Goal: Task Accomplishment & Management: Manage account settings

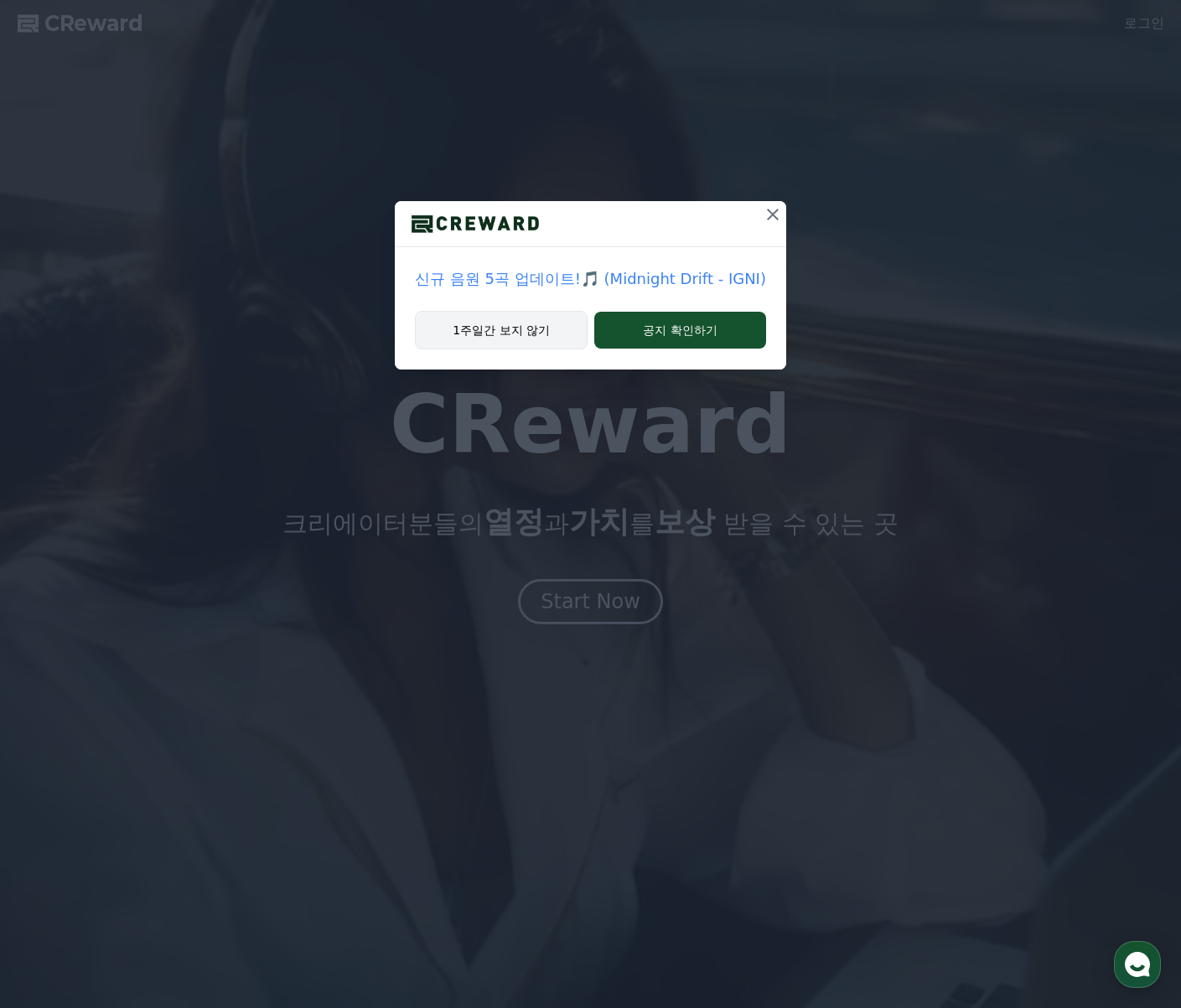
click at [461, 331] on button "1주일간 보지 않기" at bounding box center [501, 329] width 173 height 38
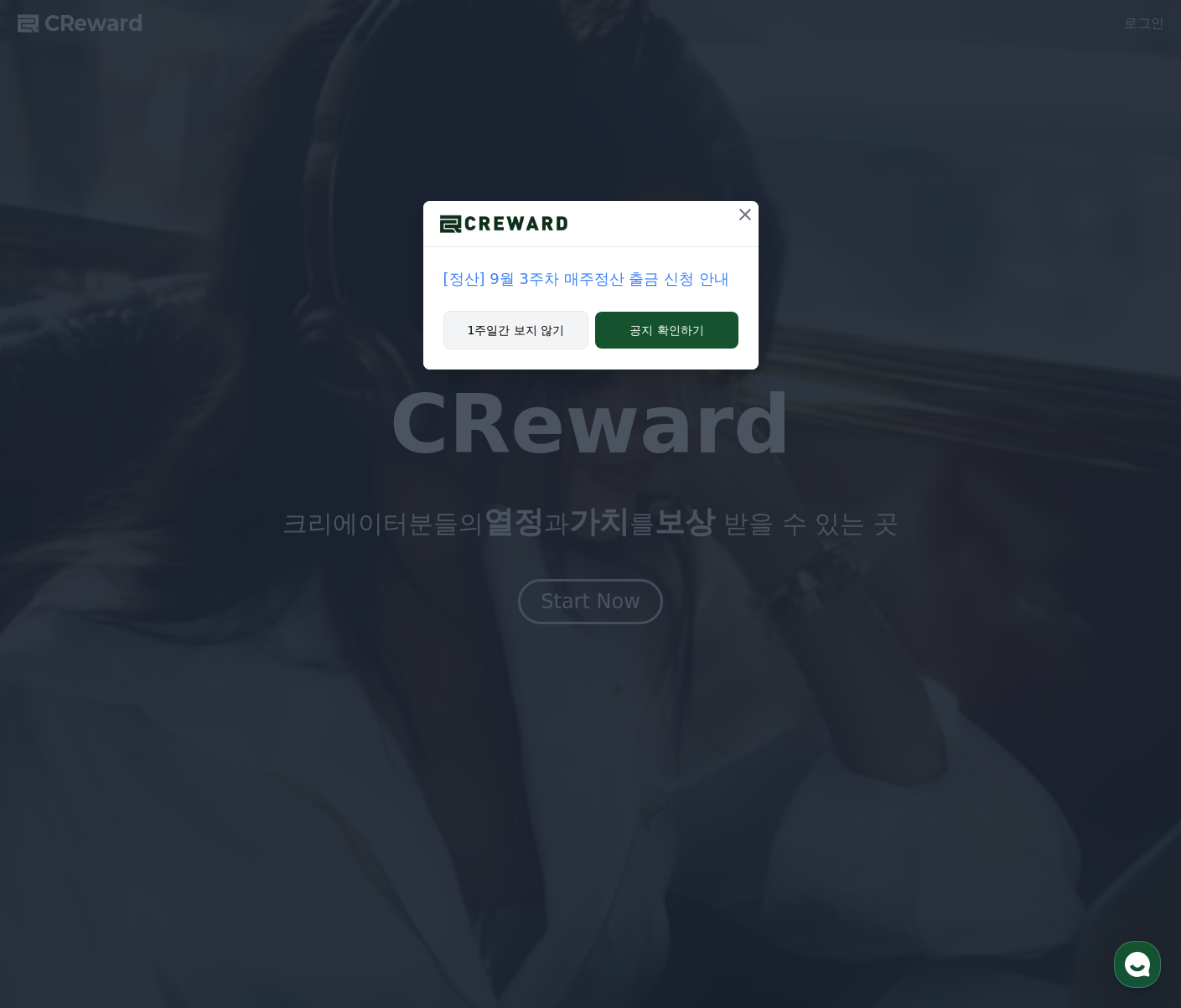
click at [487, 337] on button "1주일간 보지 않기" at bounding box center [517, 329] width 146 height 38
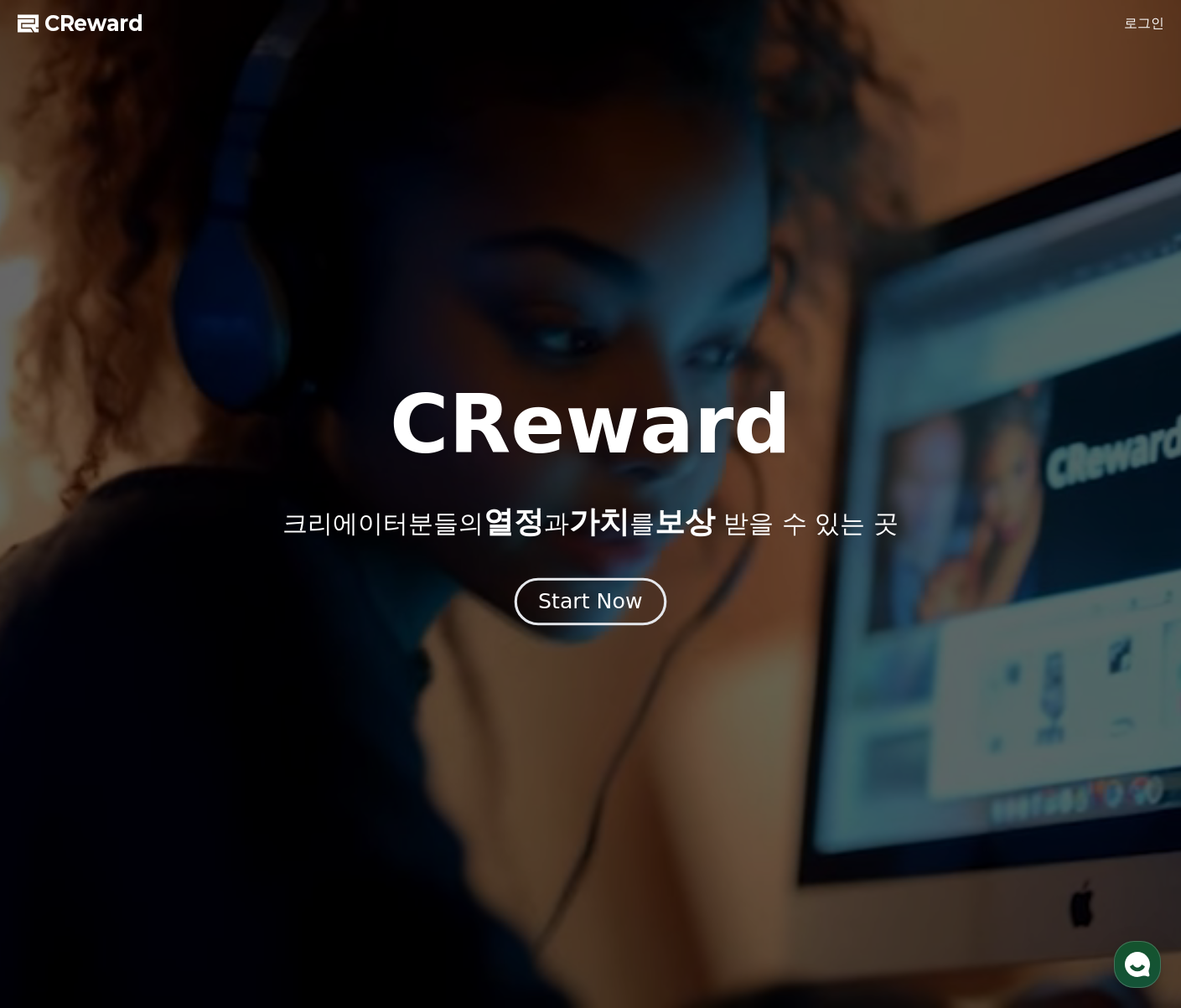
click at [558, 606] on div "Start Now" at bounding box center [590, 602] width 104 height 28
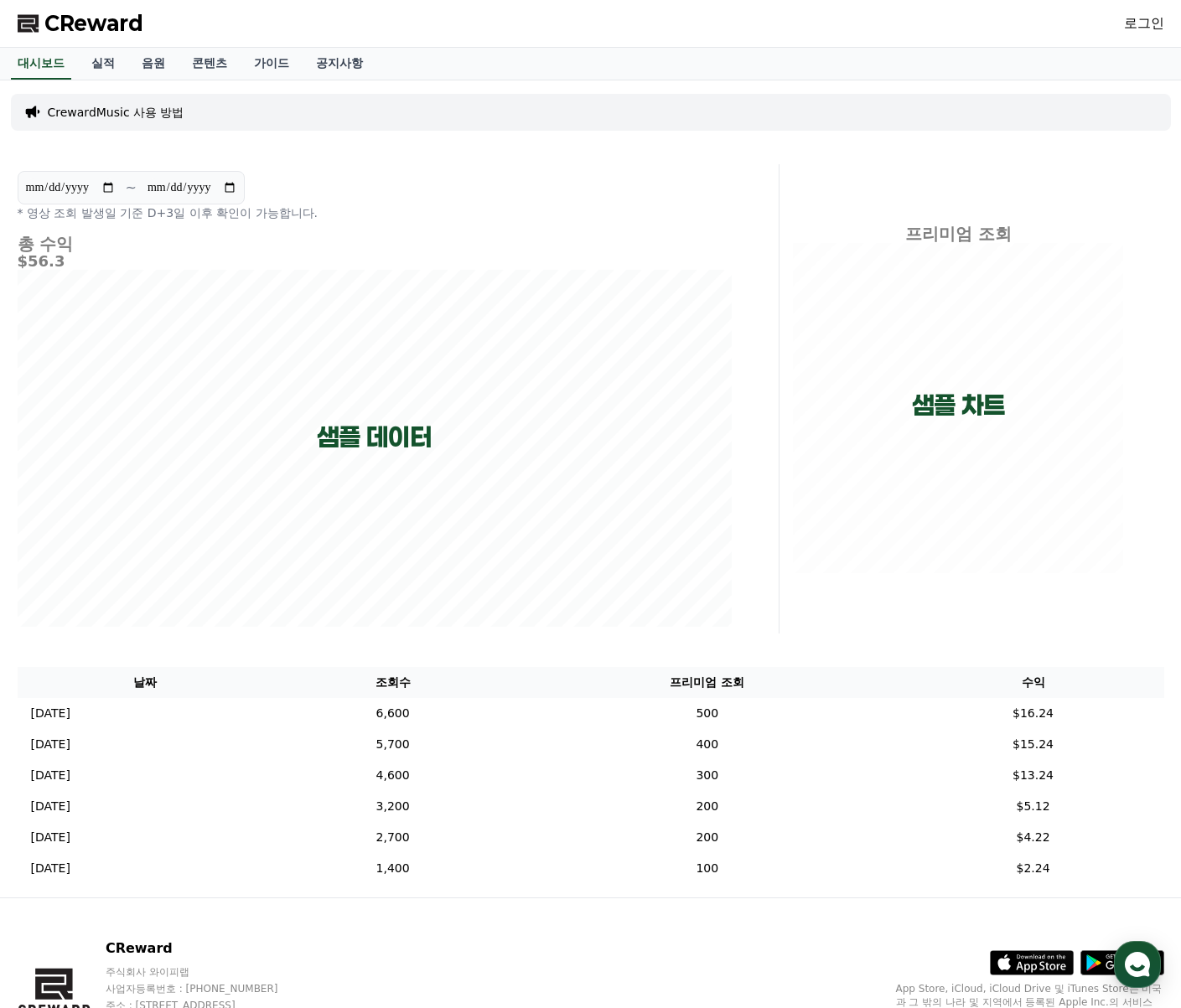
click at [1137, 22] on link "로그인" at bounding box center [1144, 23] width 40 height 20
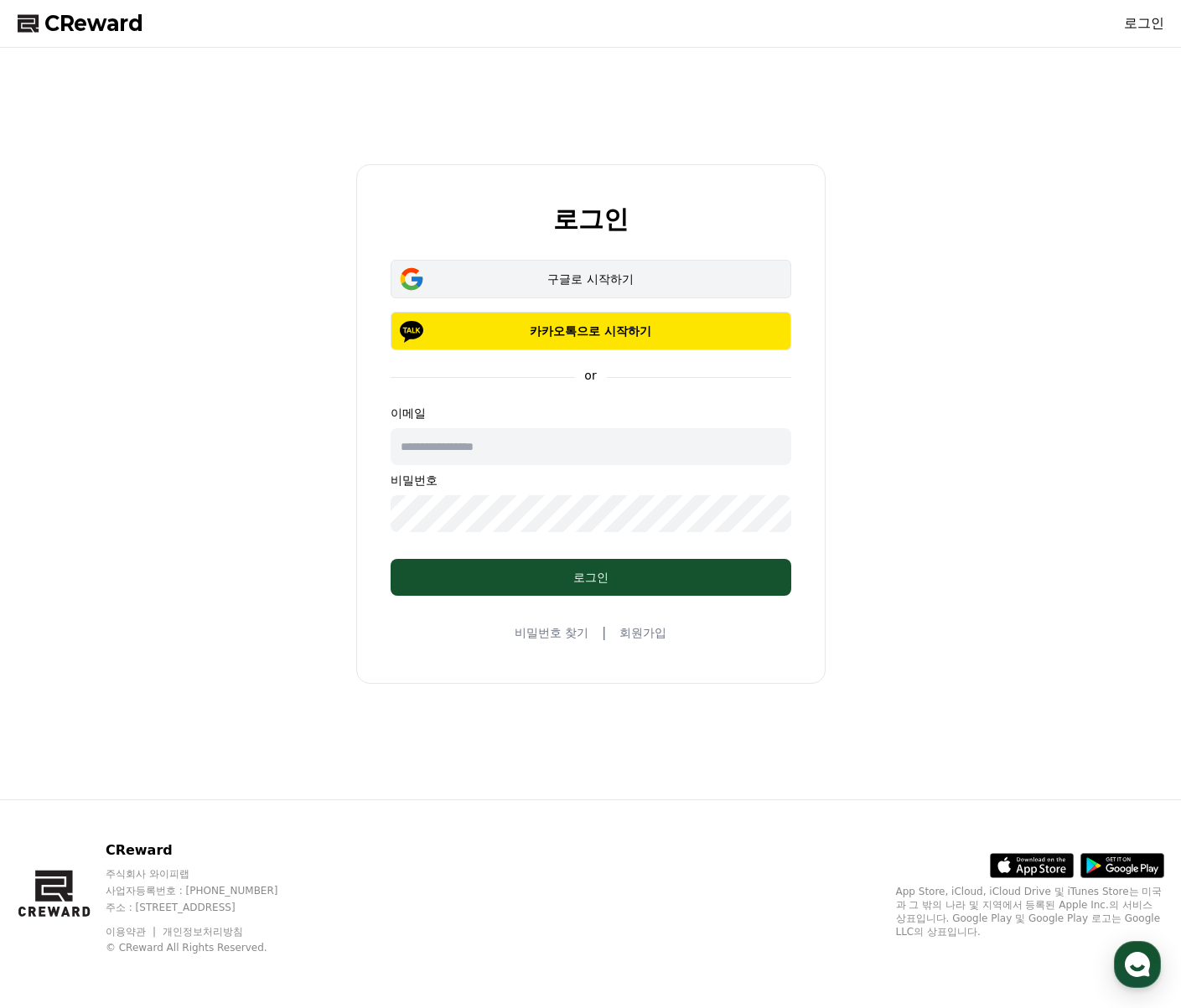
click at [584, 273] on div "구글로 시작하기" at bounding box center [590, 279] width 352 height 17
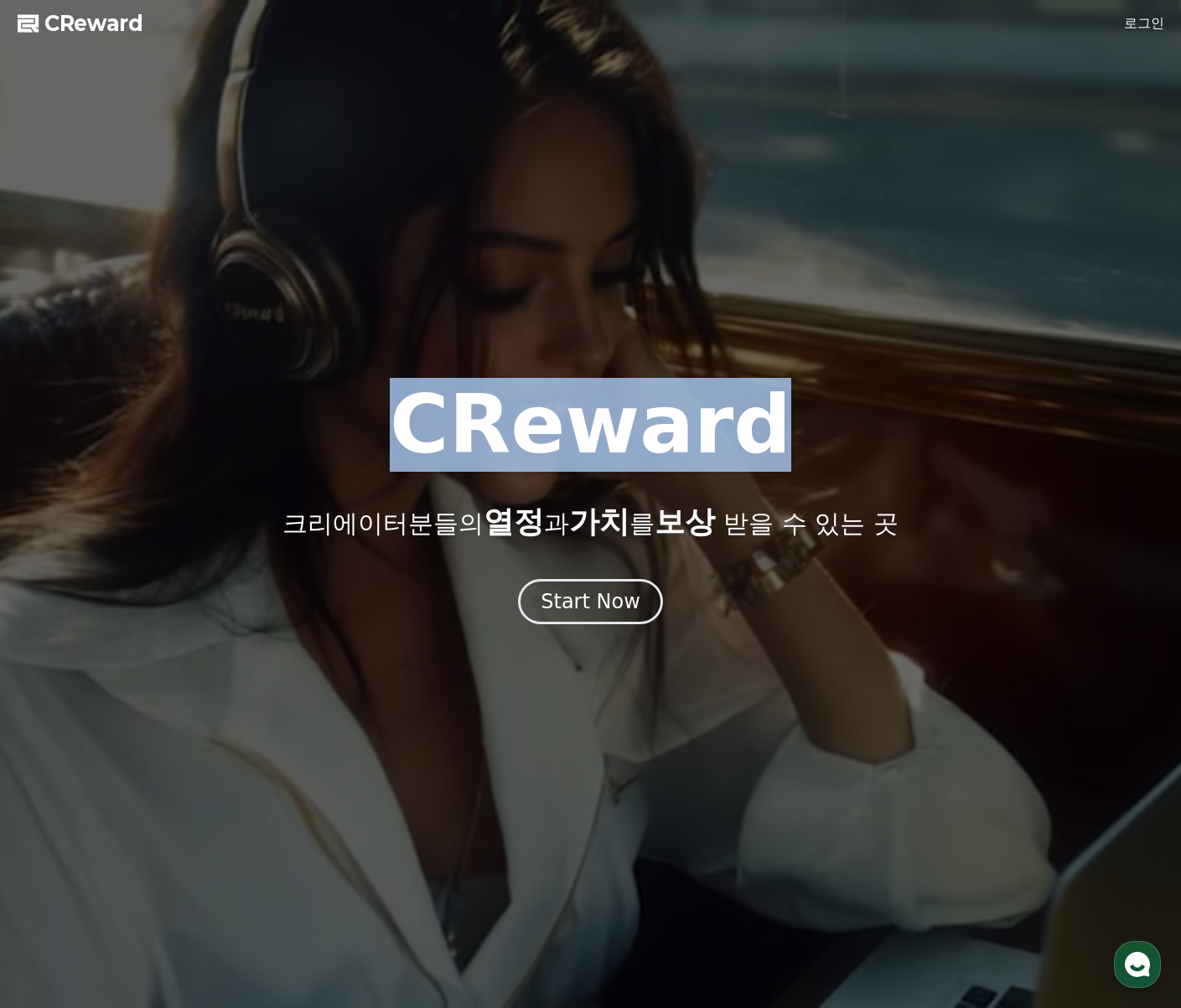
drag, startPoint x: 436, startPoint y: 426, endPoint x: 785, endPoint y: 430, distance: 349.0
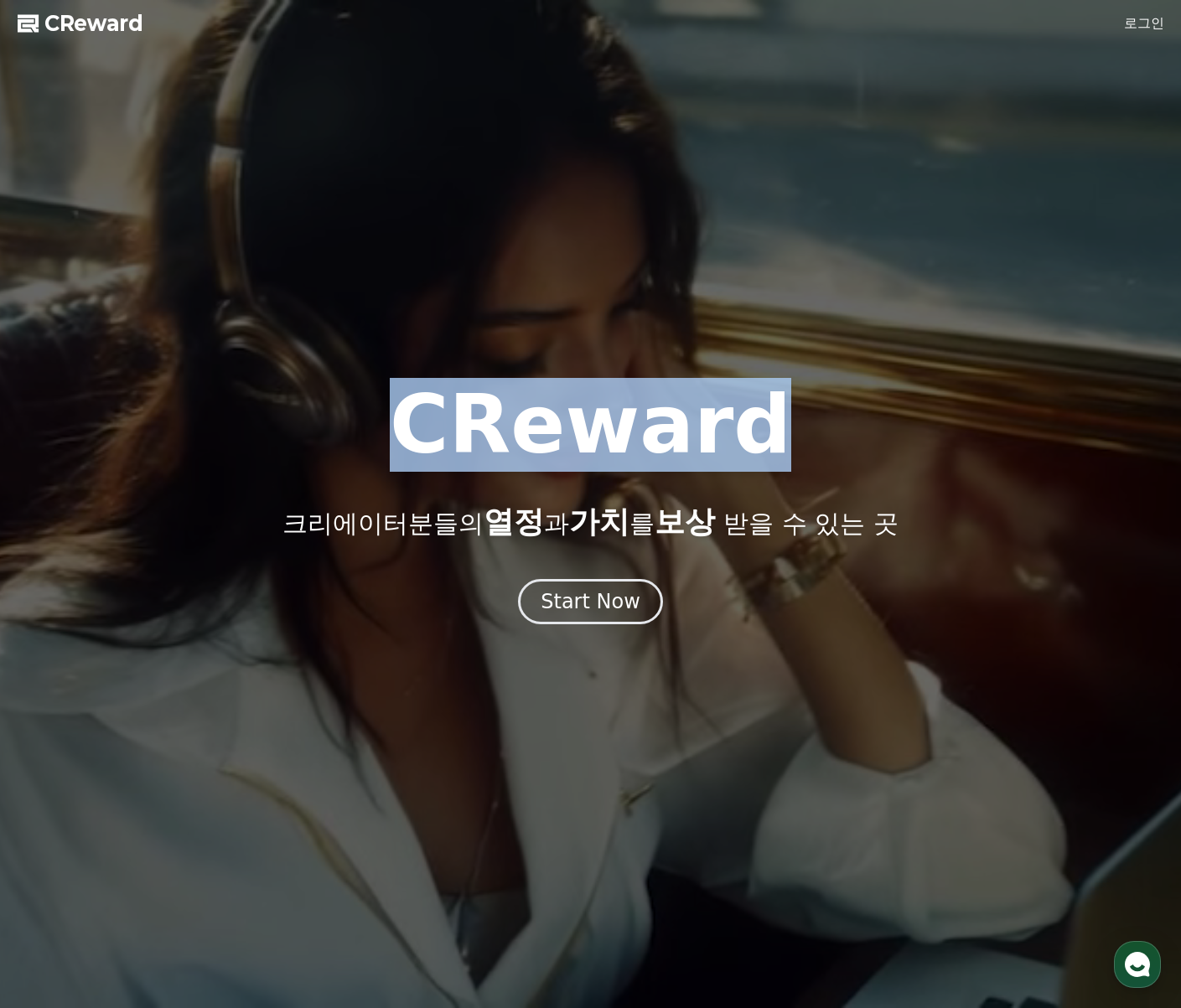
click at [785, 430] on div "CReward 크리에이터분들의 열정 과 가치 를 보상 받을 수 있는 곳" at bounding box center [590, 461] width 1181 height 154
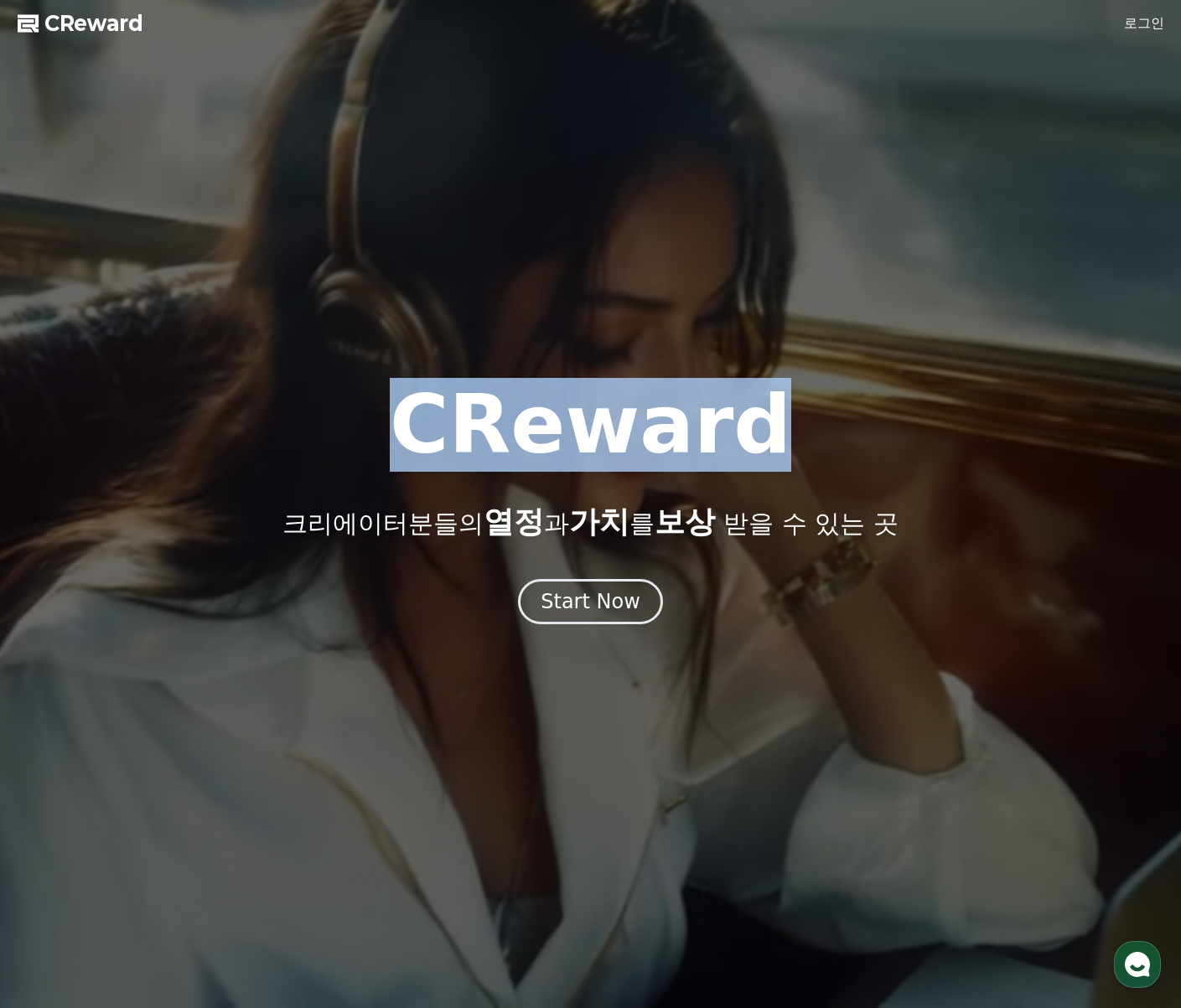
copy h1 "CReward"
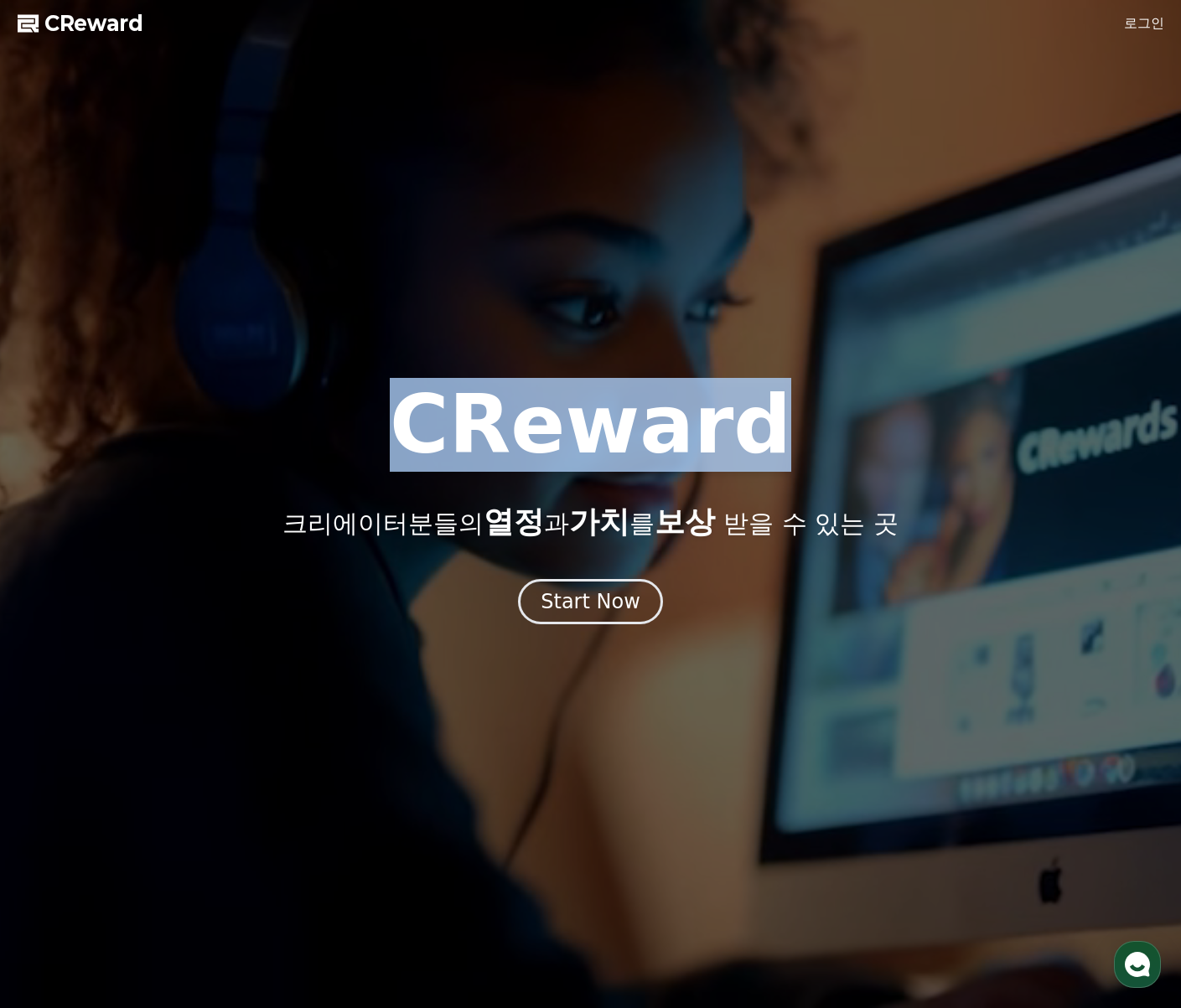
click at [1129, 22] on link "로그인" at bounding box center [1144, 23] width 40 height 20
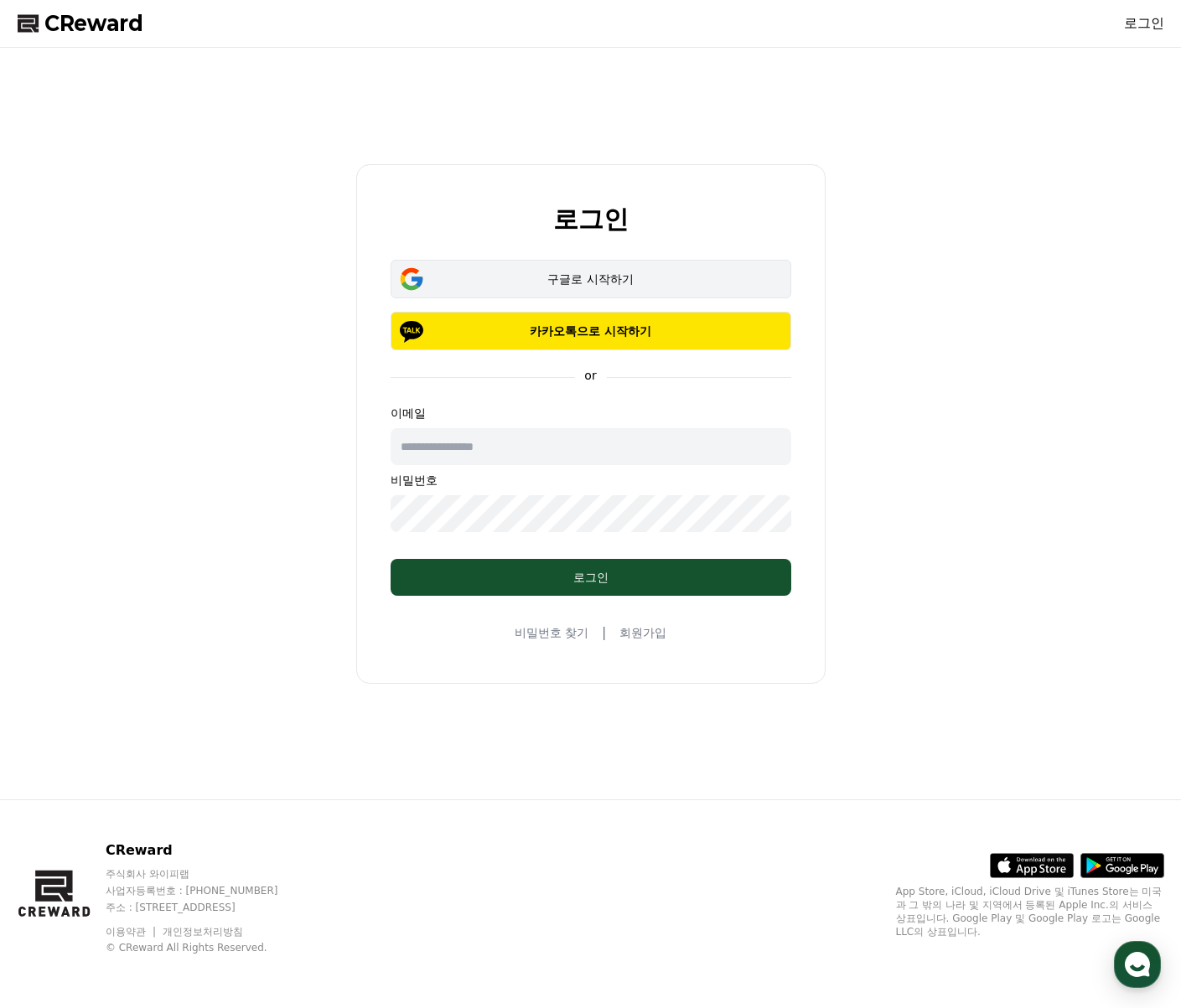
click at [585, 281] on div "구글로 시작하기" at bounding box center [590, 279] width 352 height 17
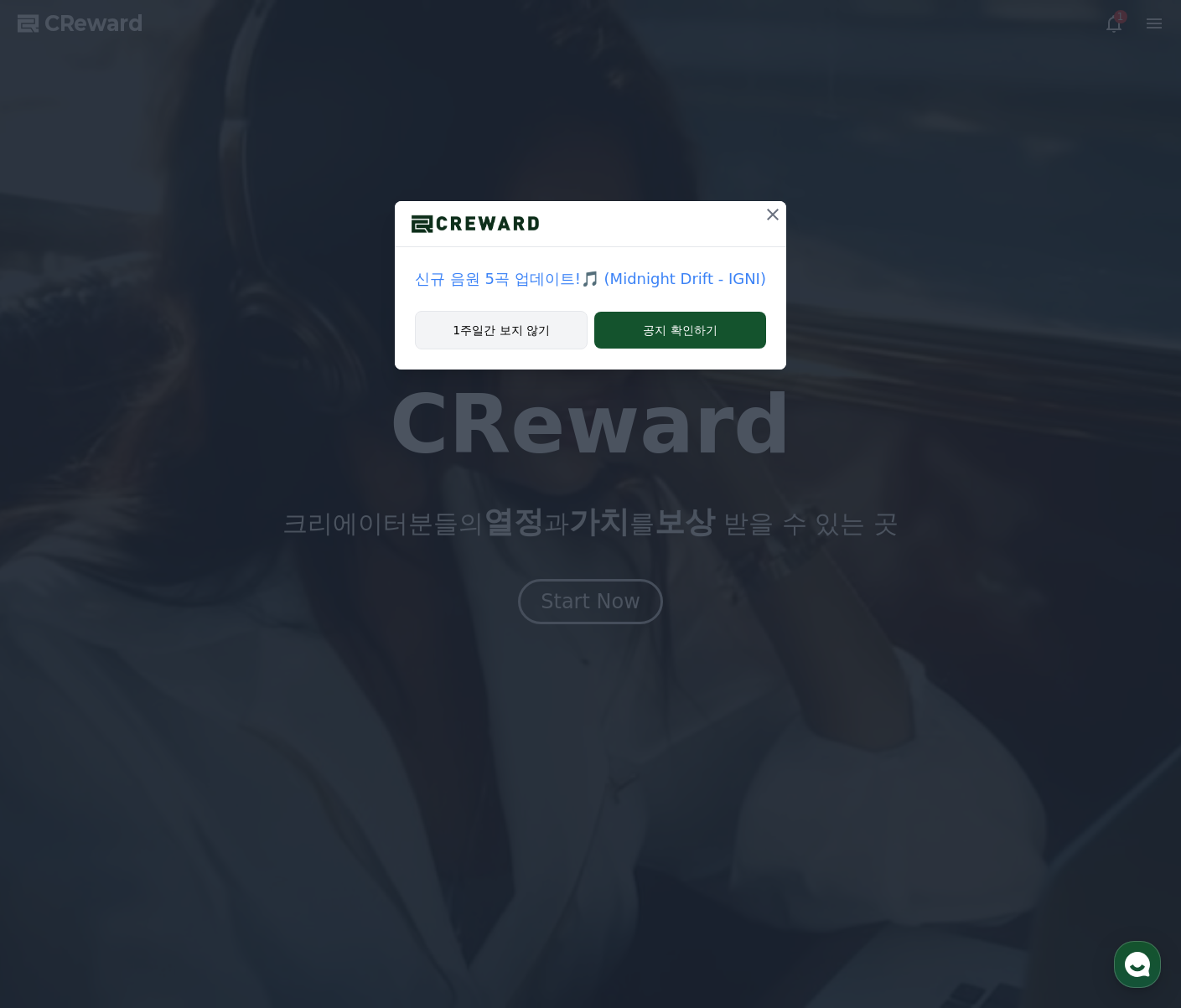
click at [486, 332] on button "1주일간 보지 않기" at bounding box center [501, 329] width 173 height 38
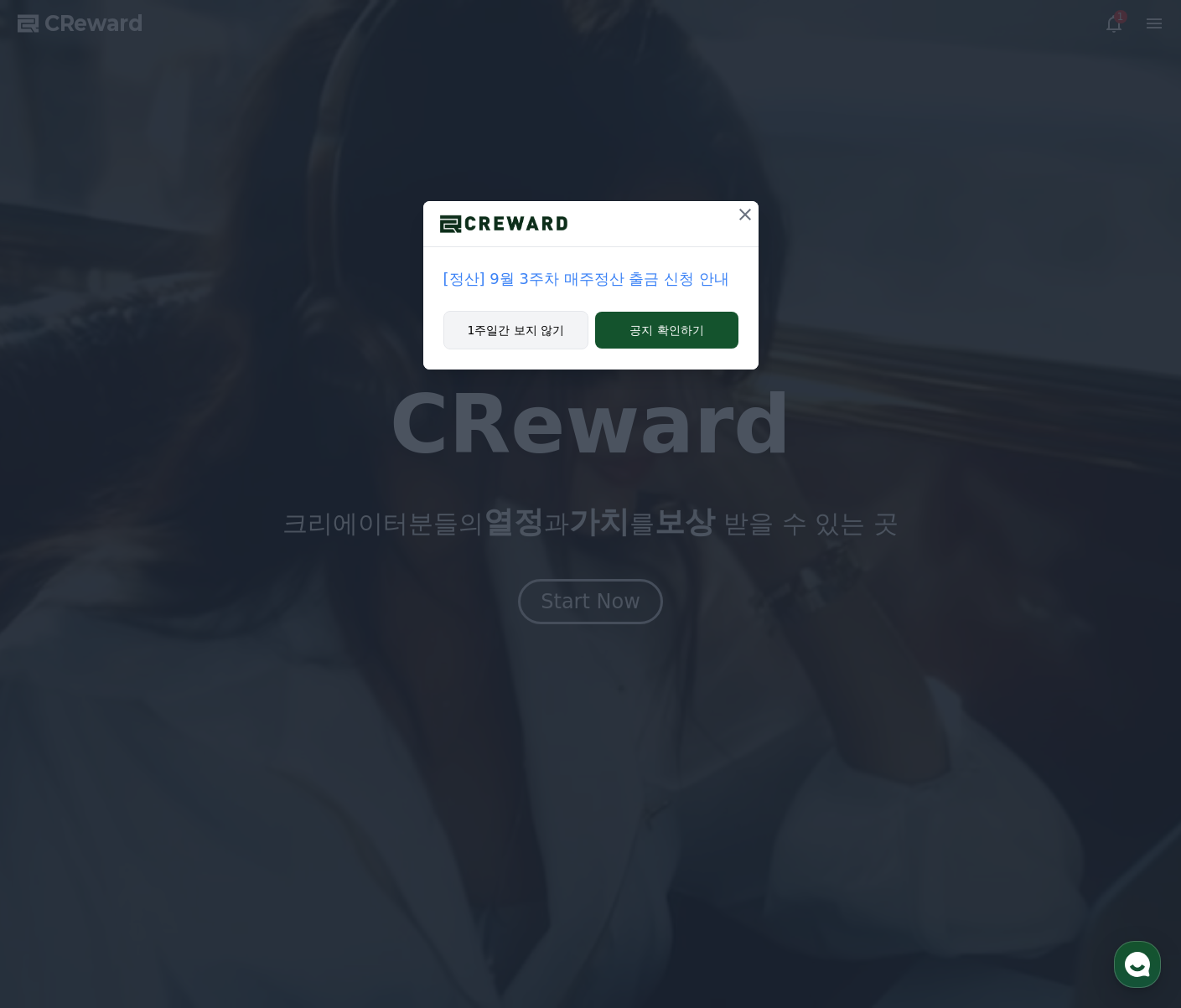
click at [521, 332] on button "1주일간 보지 않기" at bounding box center [517, 329] width 146 height 38
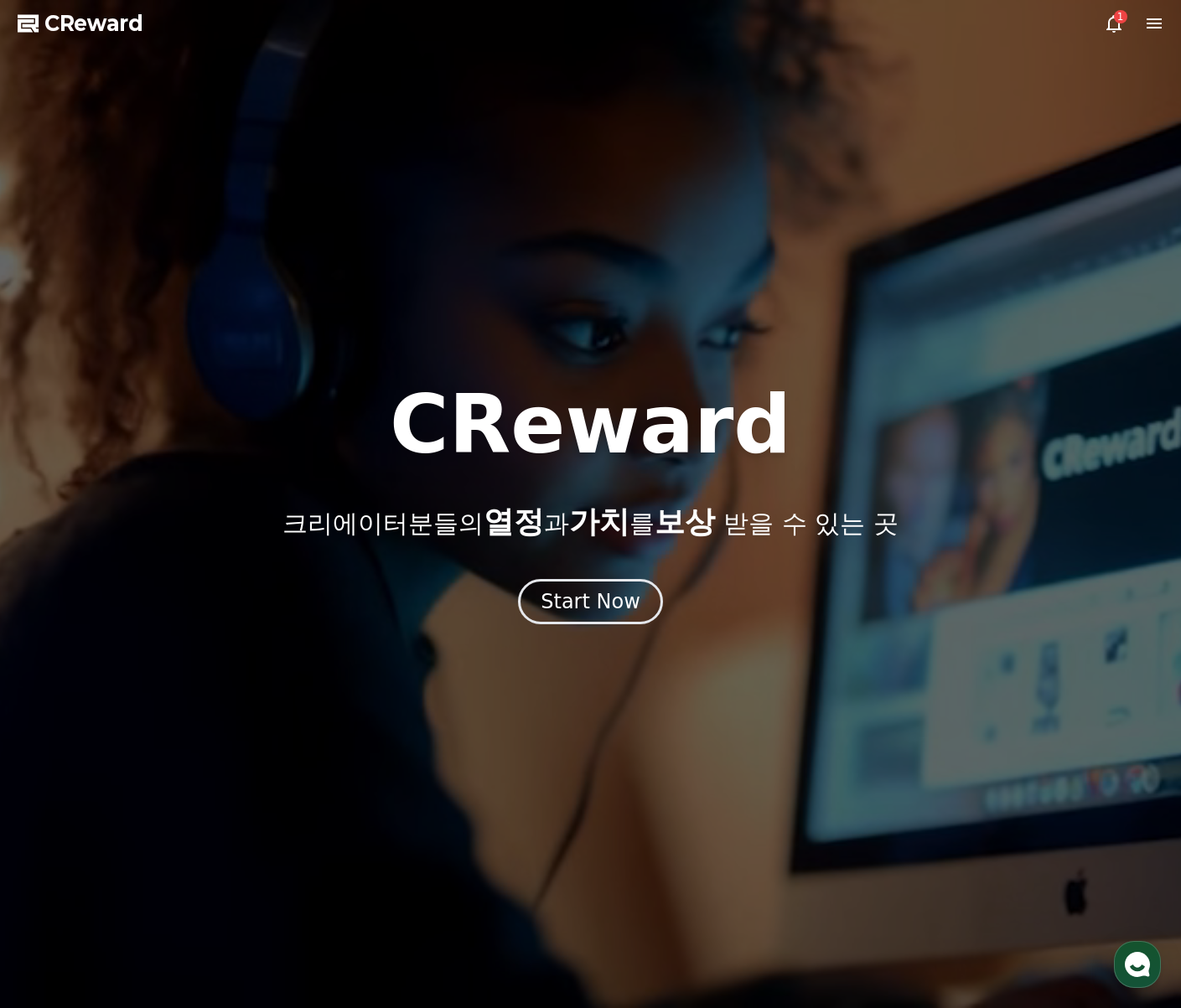
click at [1107, 33] on icon at bounding box center [1114, 23] width 20 height 20
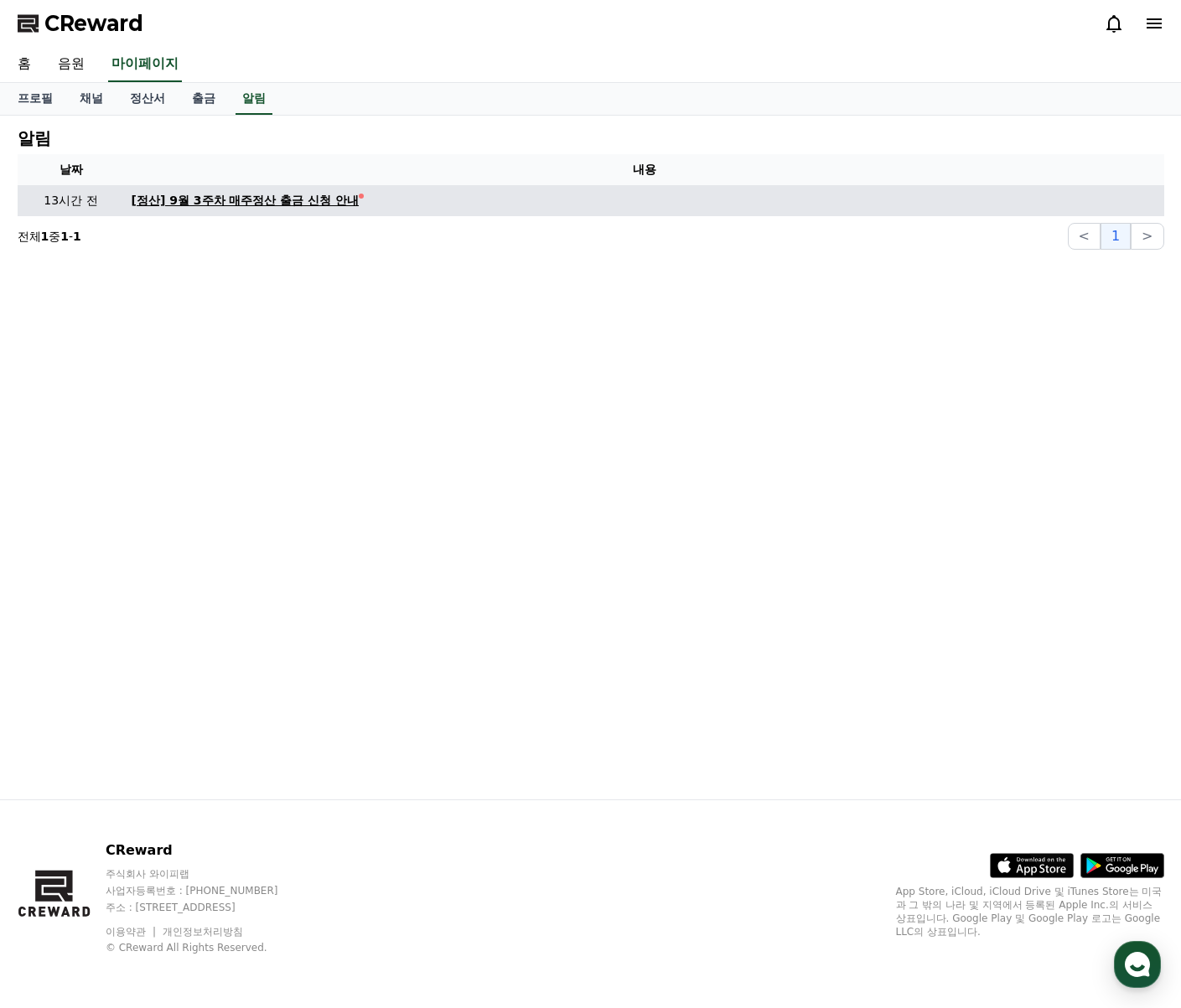
click at [321, 207] on div "[정산] 9월 3주차 매주정산 출금 신청 안내" at bounding box center [246, 201] width 228 height 18
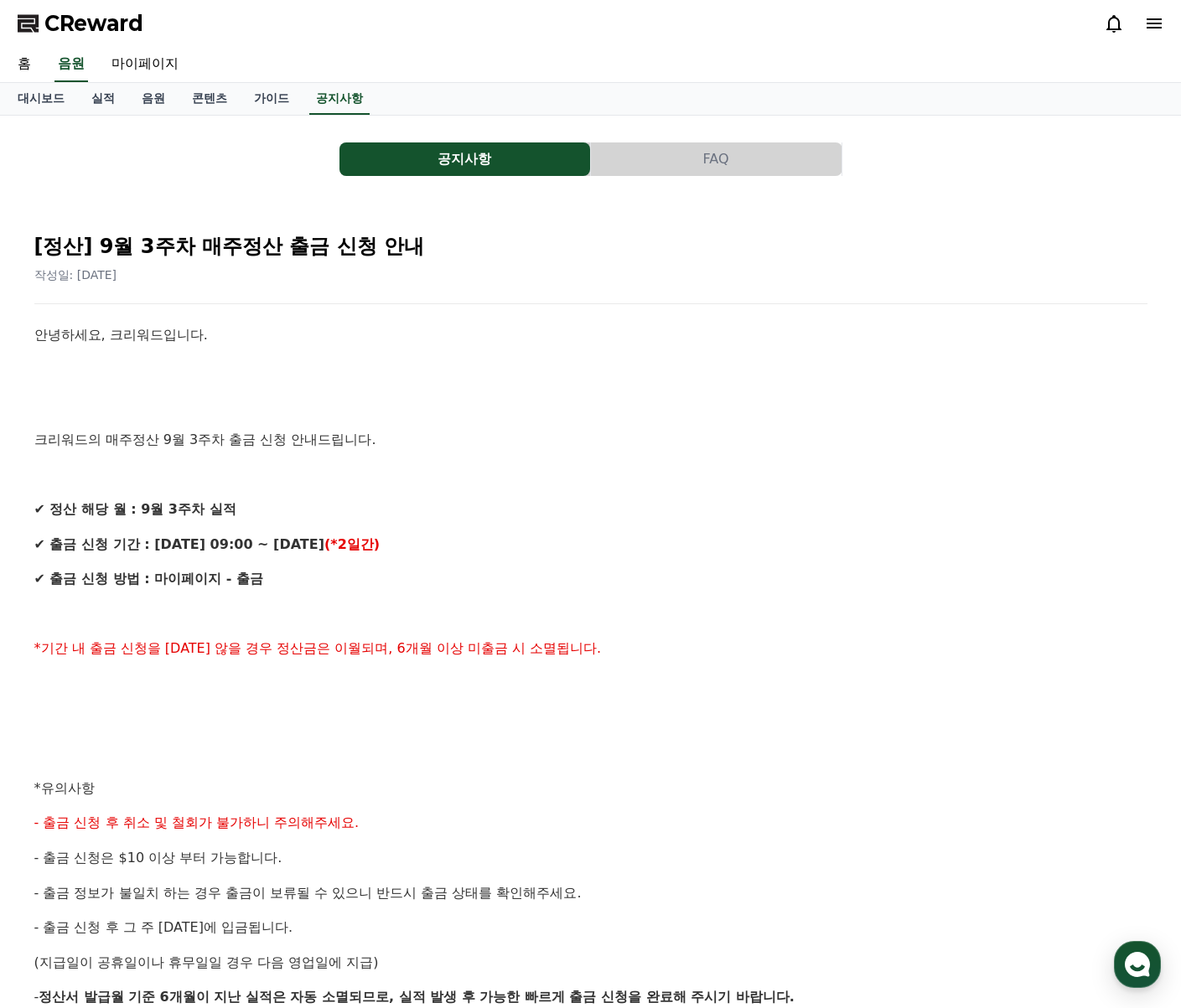
click at [125, 24] on span "CReward" at bounding box center [94, 23] width 99 height 27
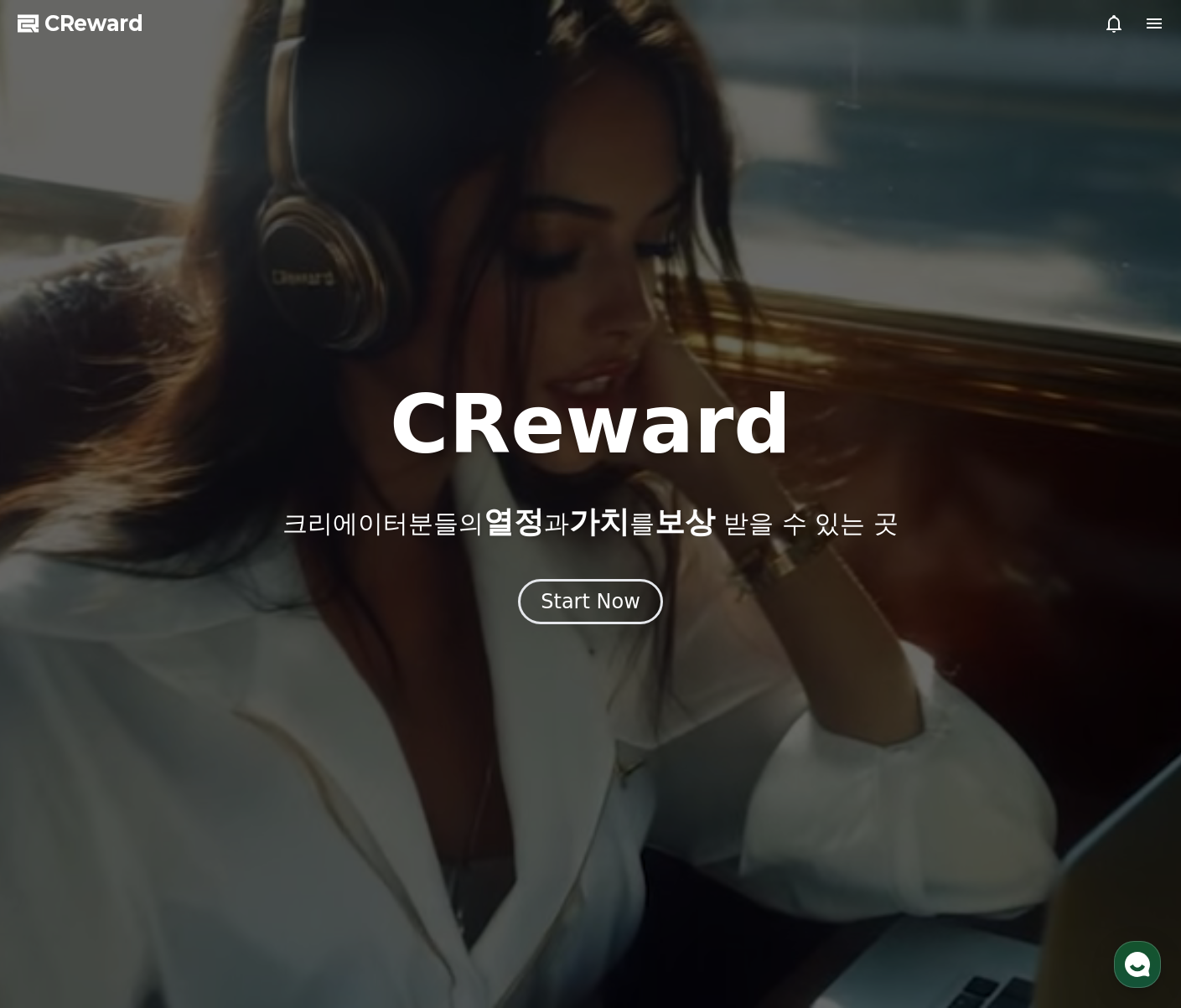
drag, startPoint x: 773, startPoint y: 423, endPoint x: 317, endPoint y: 434, distance: 456.1
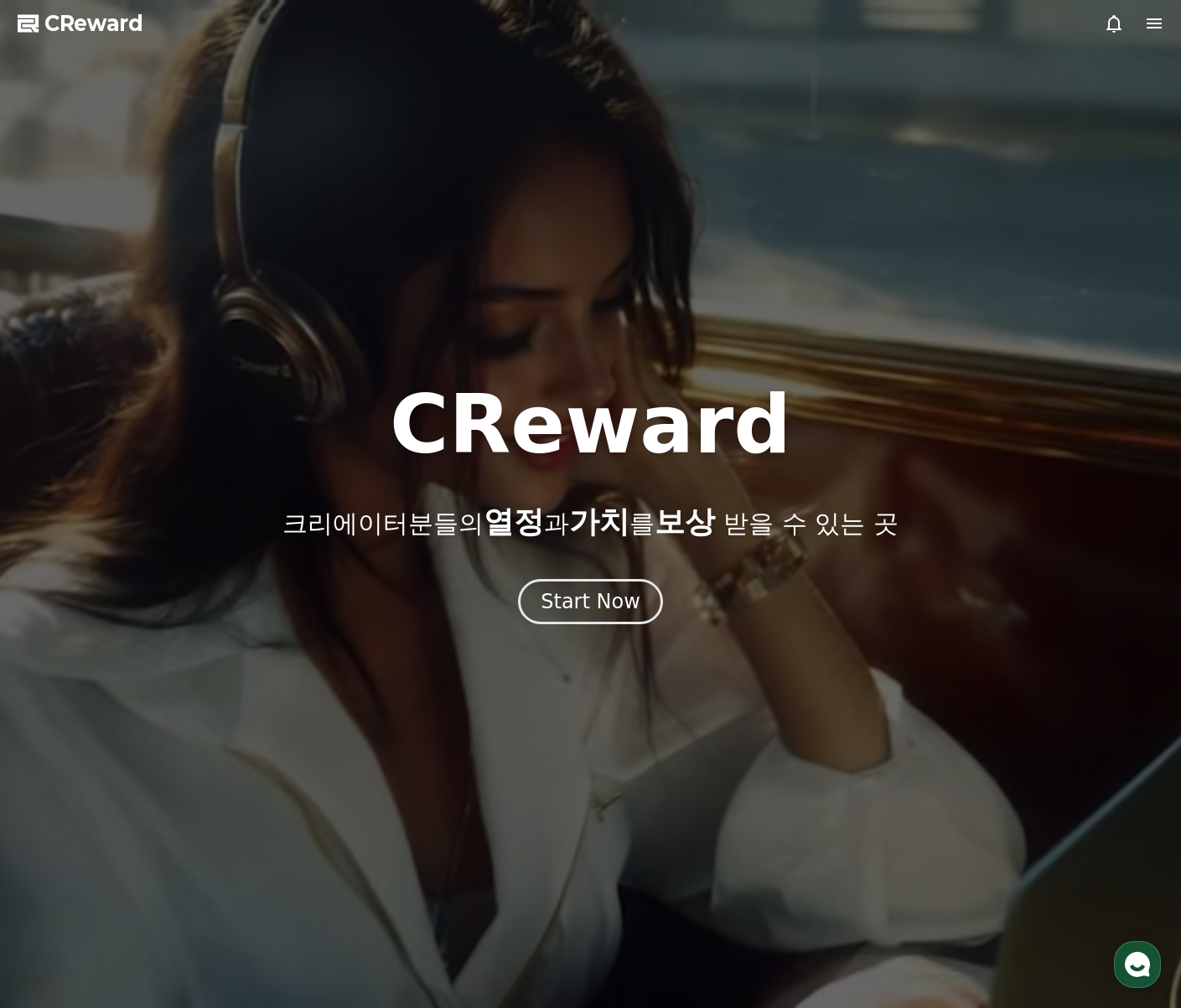
click at [317, 434] on div "CReward 크리에이터분들의 열정 과 가치 를 보상 받을 수 있는 곳" at bounding box center [590, 461] width 1181 height 154
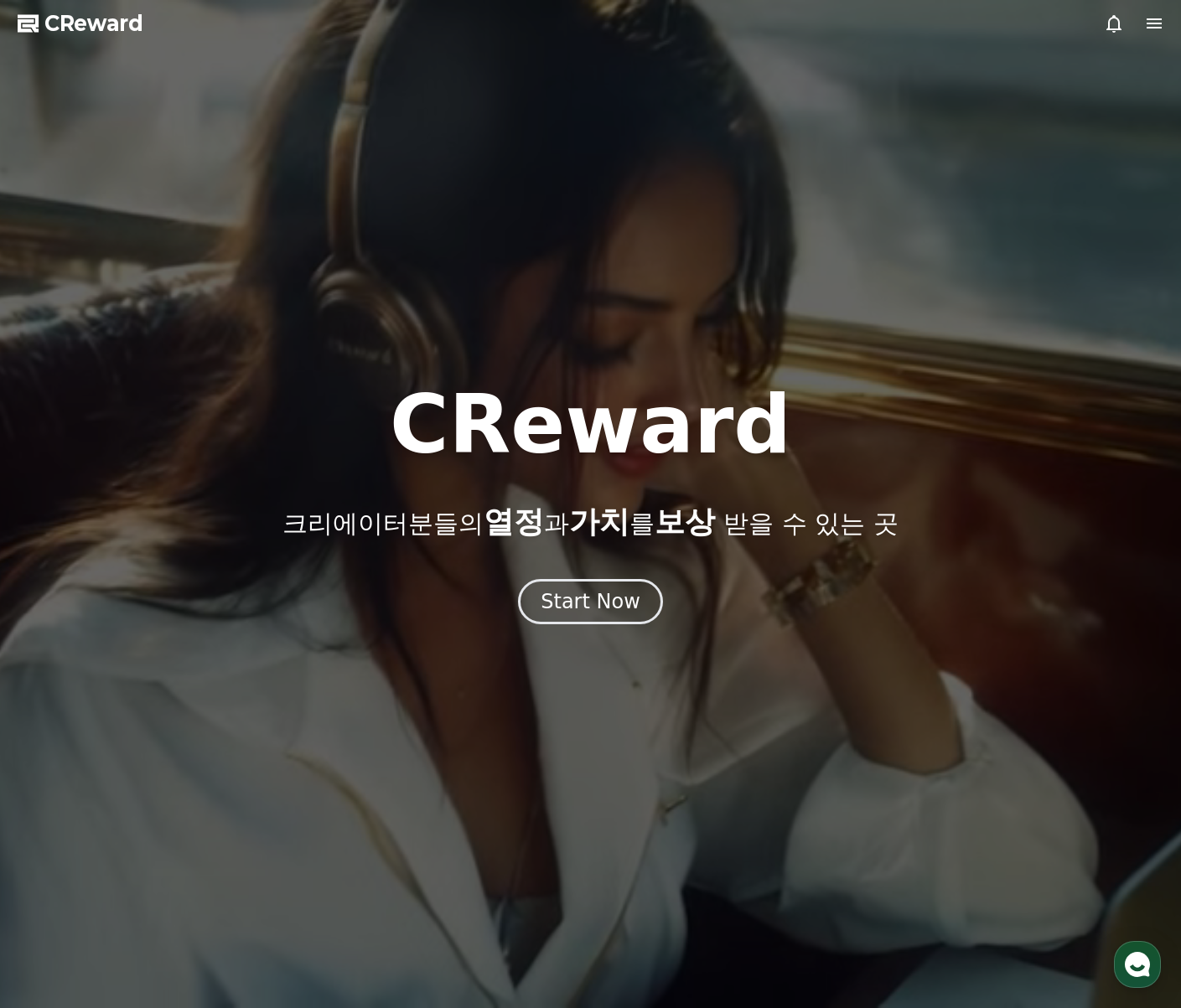
drag, startPoint x: 382, startPoint y: 414, endPoint x: 803, endPoint y: 425, distance: 421.1
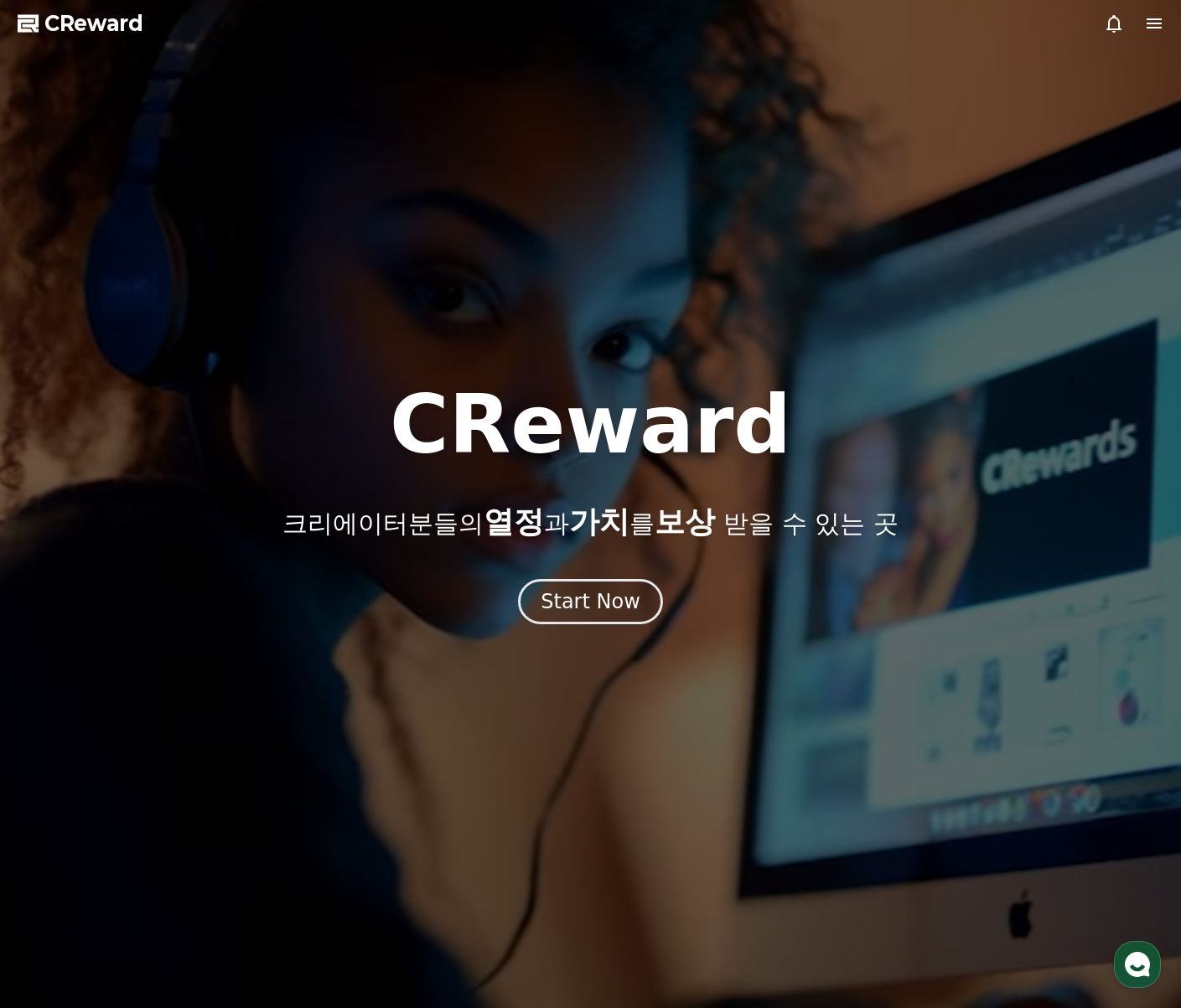
click at [803, 425] on div "CReward 크리에이터분들의 열정 과 가치 를 보상 받을 수 있는 곳" at bounding box center [590, 461] width 1181 height 154
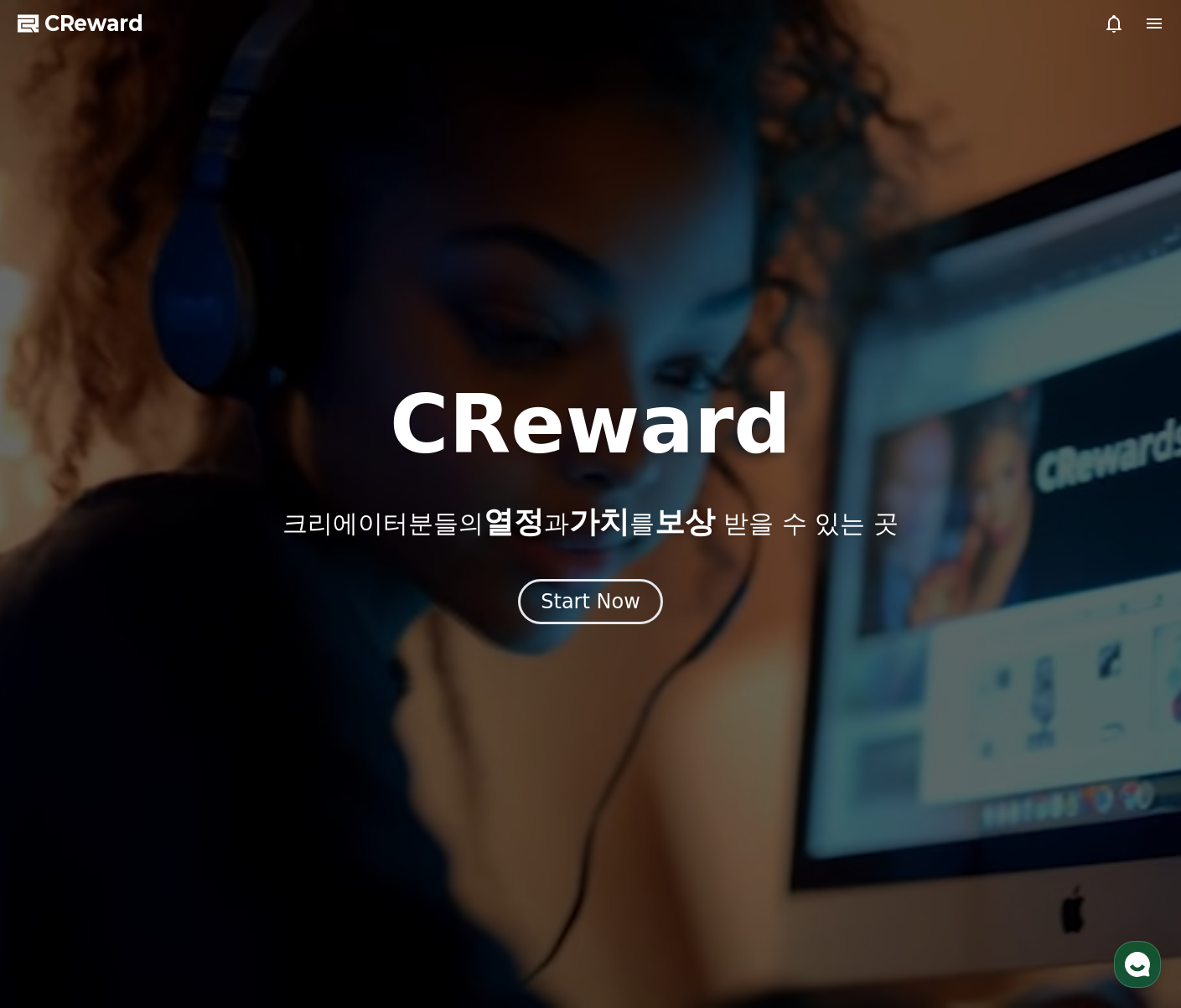
copy h1 "CReward"
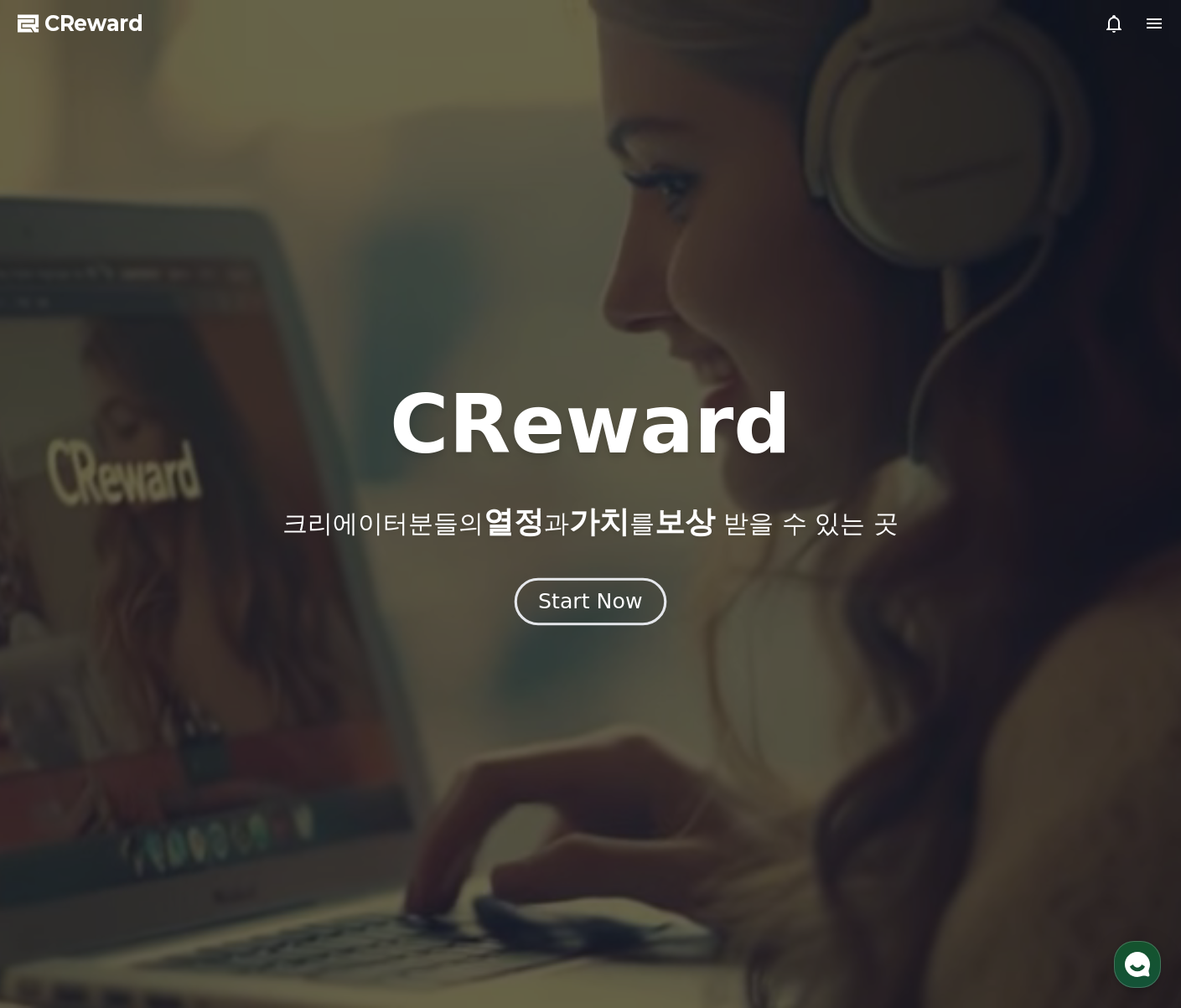
click at [620, 592] on div "Start Now" at bounding box center [590, 602] width 104 height 28
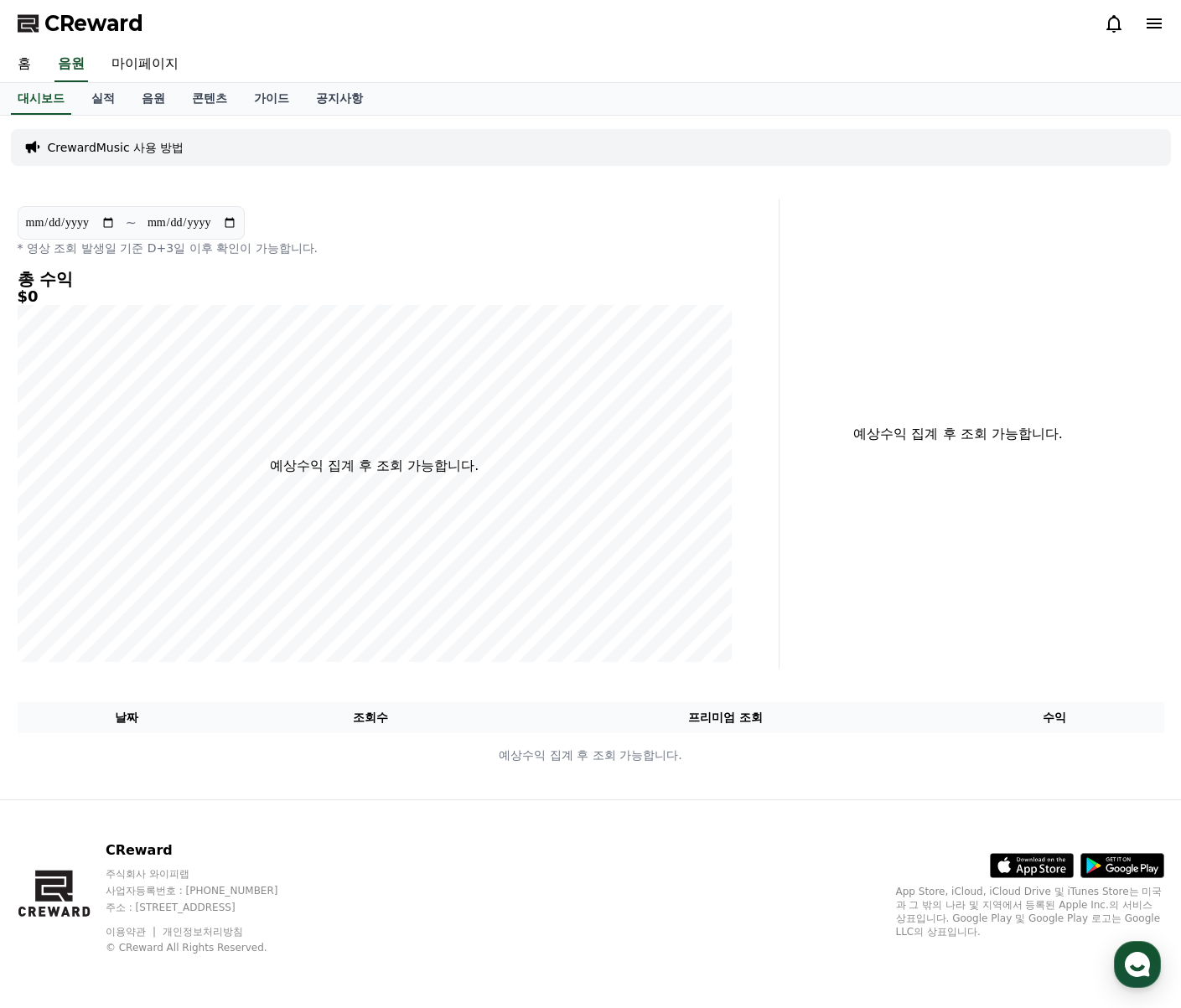
click at [126, 146] on p "CrewardMusic 사용 방법" at bounding box center [116, 147] width 136 height 17
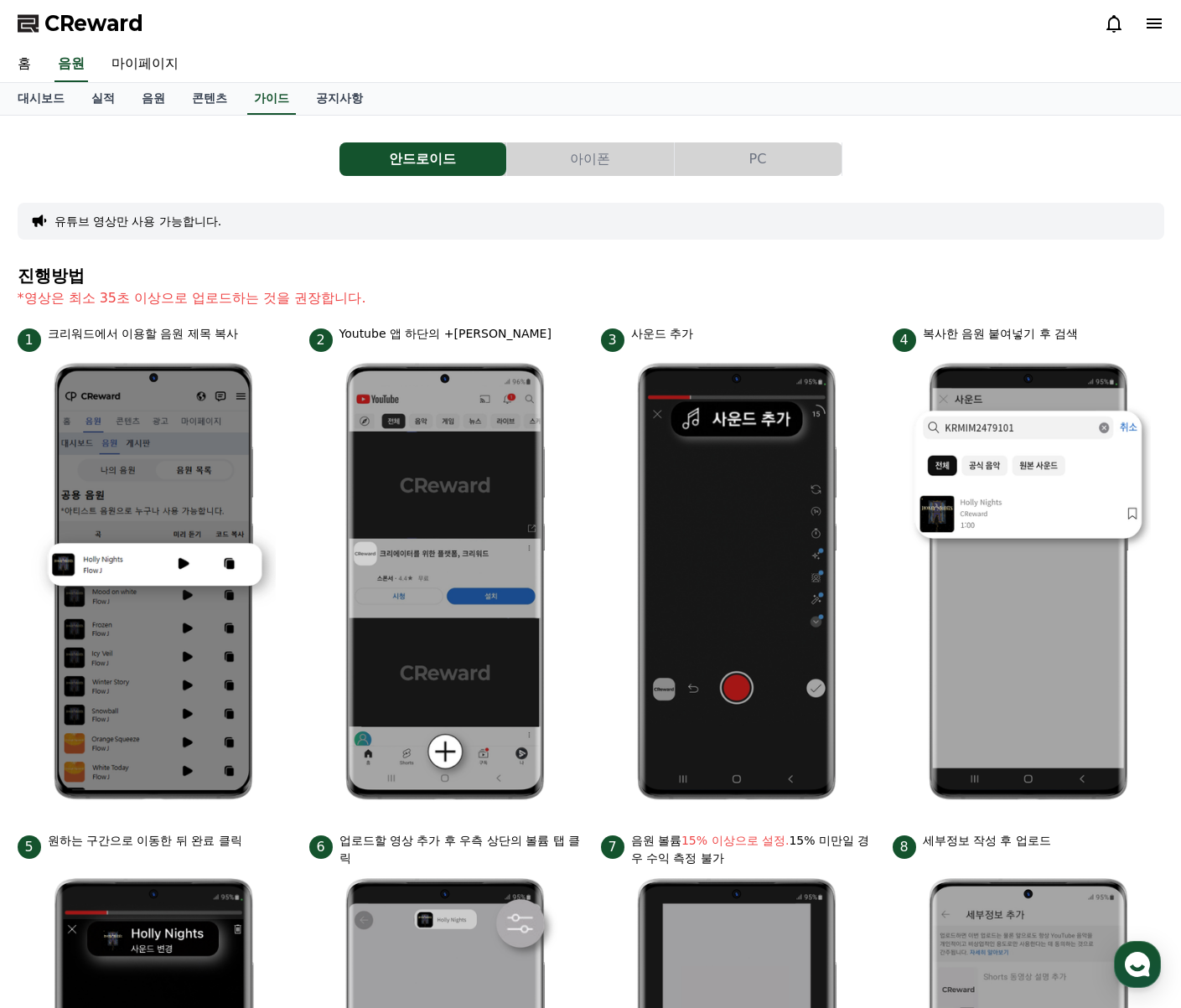
click at [171, 221] on button "유튜브 영상만 사용 가능합니다." at bounding box center [138, 221] width 167 height 17
click at [1152, 26] on icon at bounding box center [1154, 23] width 20 height 20
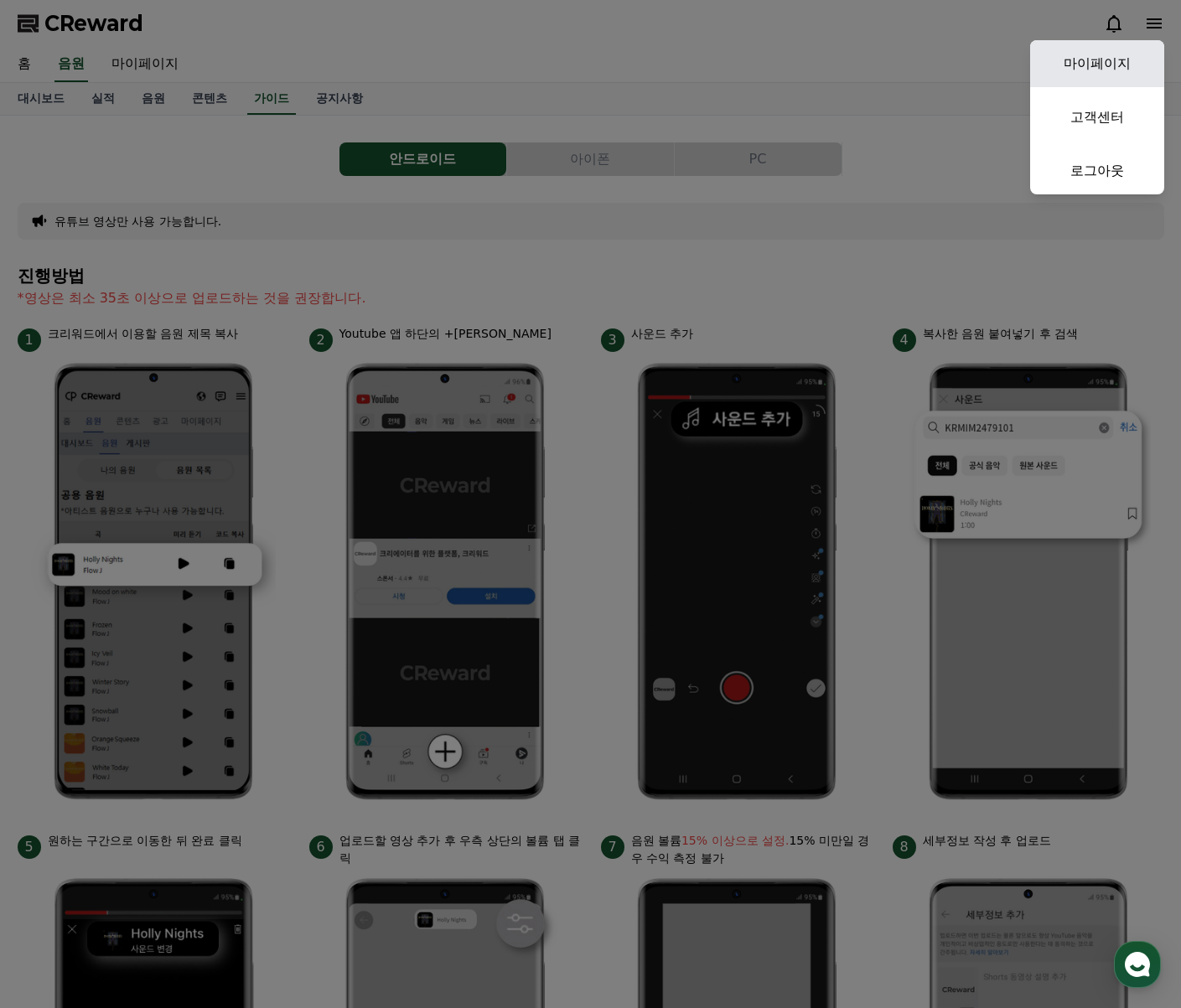
click at [1140, 64] on link "마이페이지" at bounding box center [1097, 63] width 134 height 47
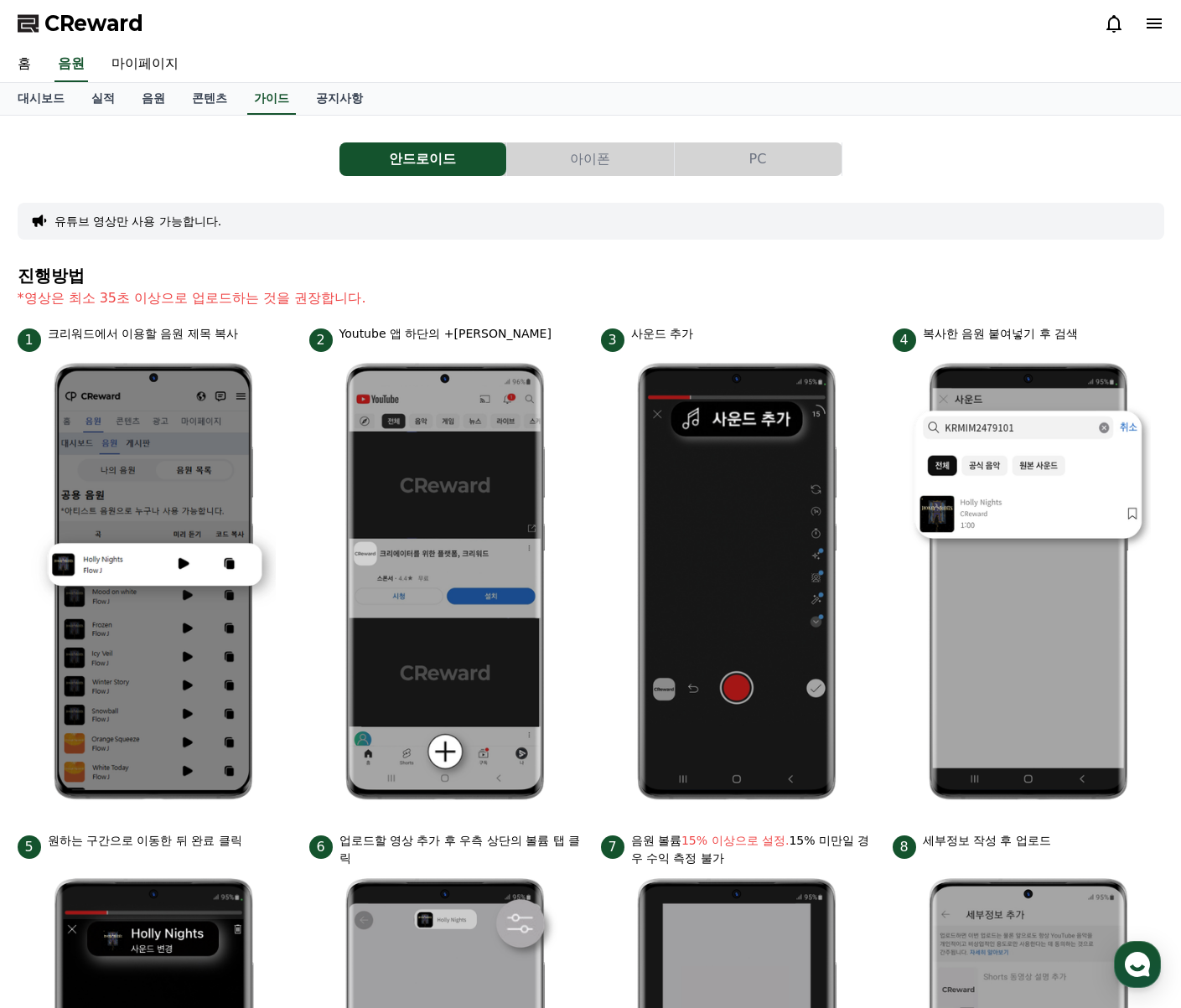
select select "**********"
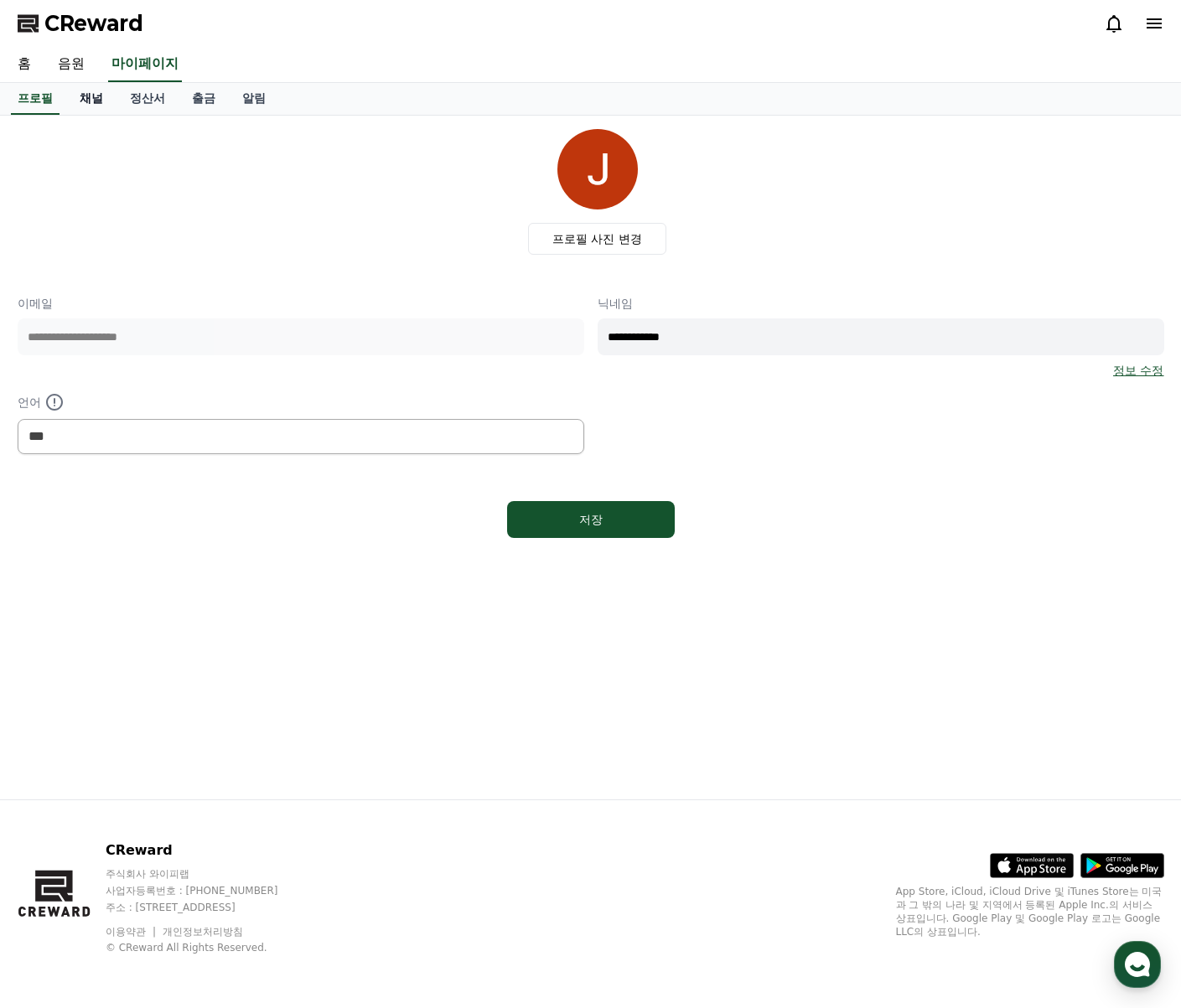
click at [92, 93] on link "채널" at bounding box center [91, 99] width 50 height 32
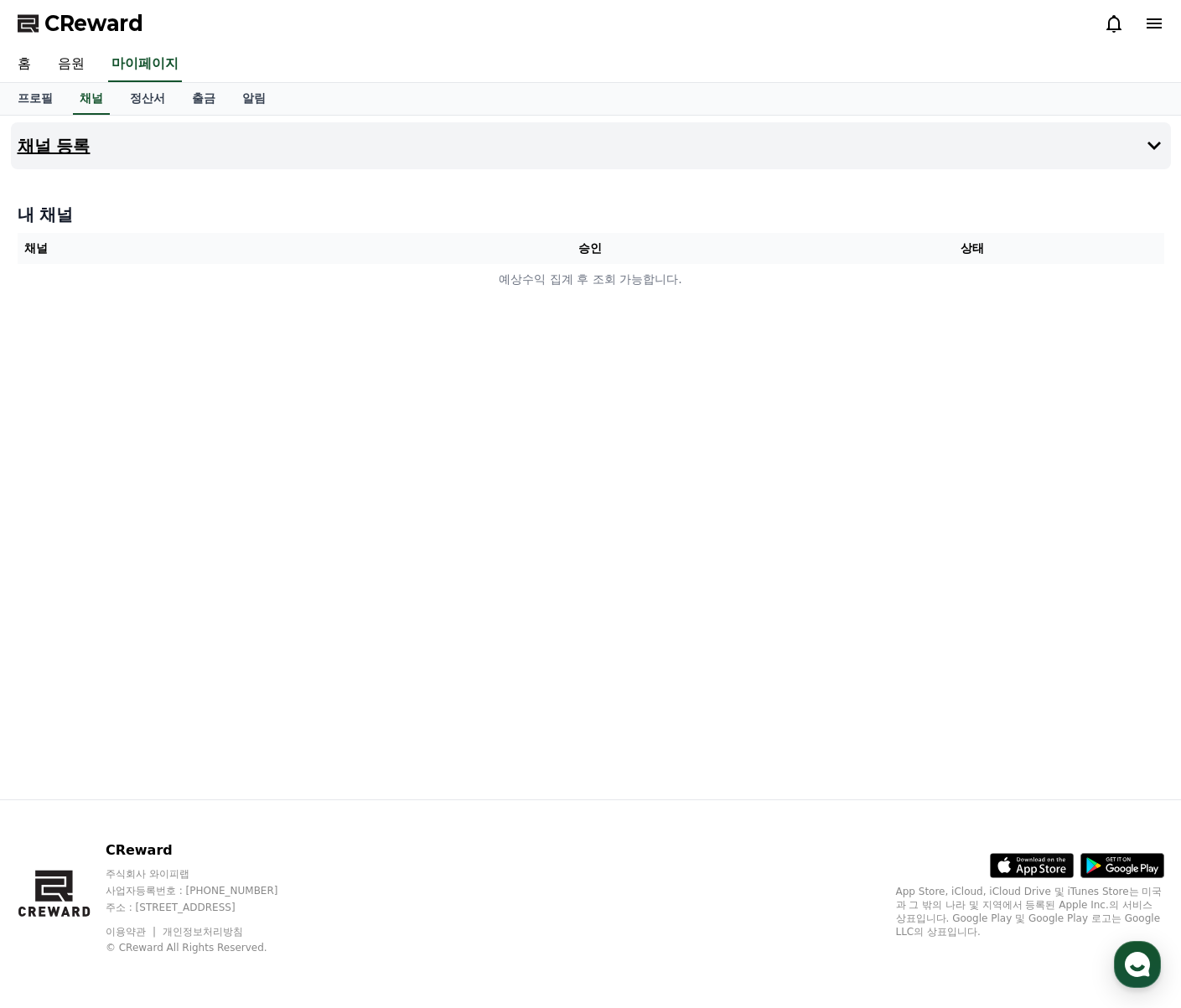
click at [103, 159] on button "채널 등록" at bounding box center [590, 145] width 1161 height 47
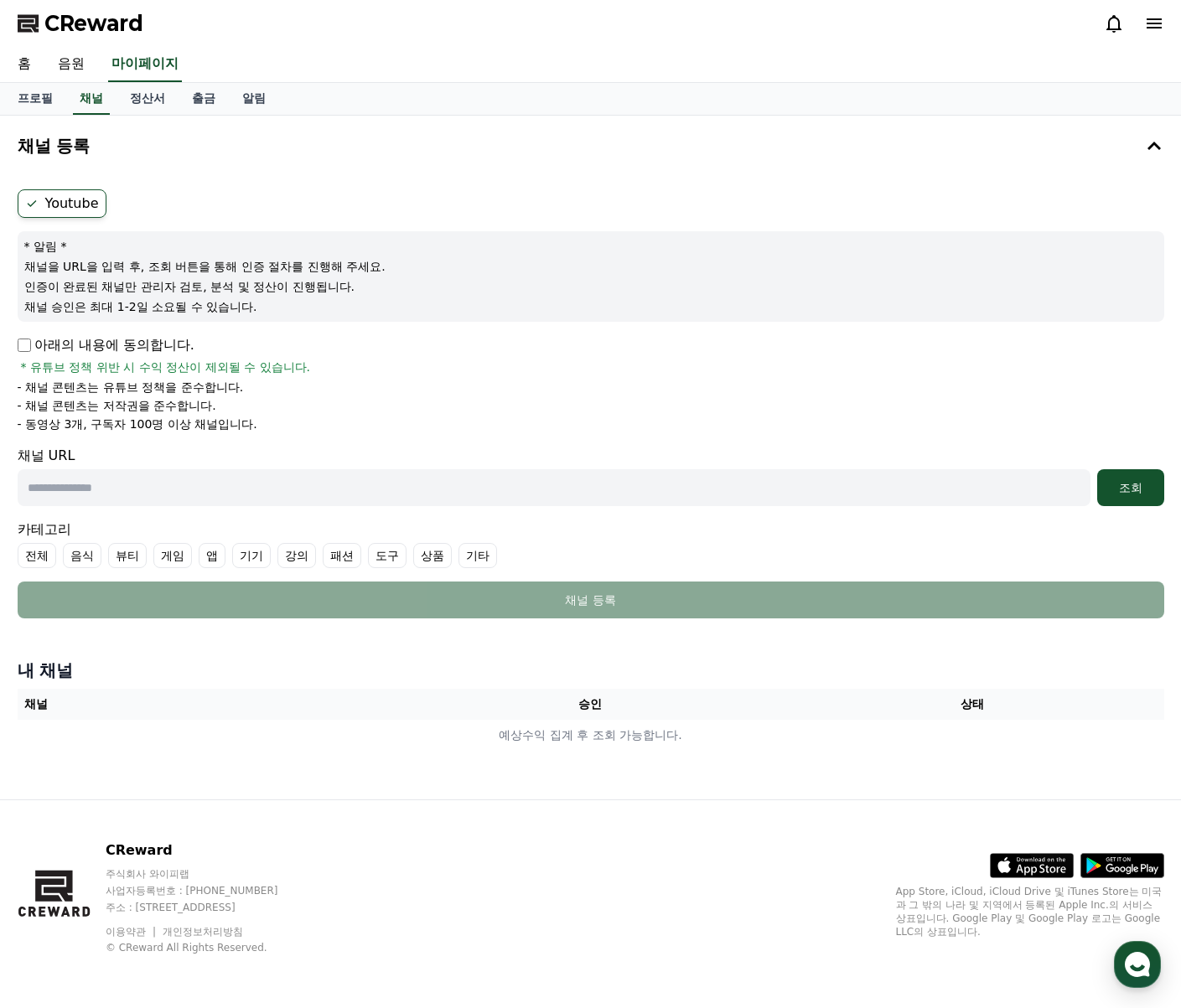
click at [121, 483] on input "text" at bounding box center [554, 487] width 1073 height 37
paste input "**********"
type input "**********"
click at [1118, 484] on div "조회" at bounding box center [1131, 487] width 53 height 17
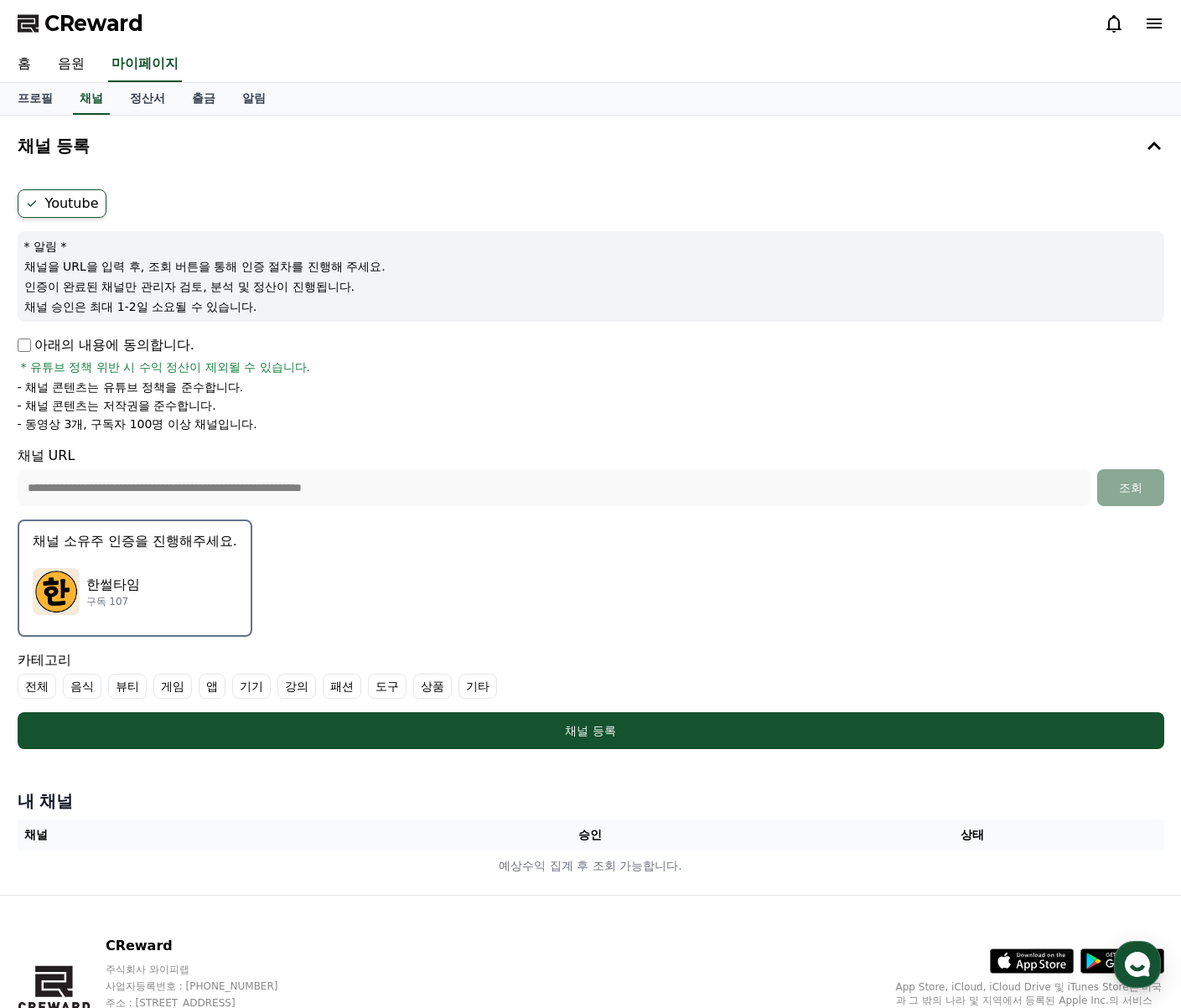
click at [51, 593] on img "button" at bounding box center [56, 591] width 47 height 47
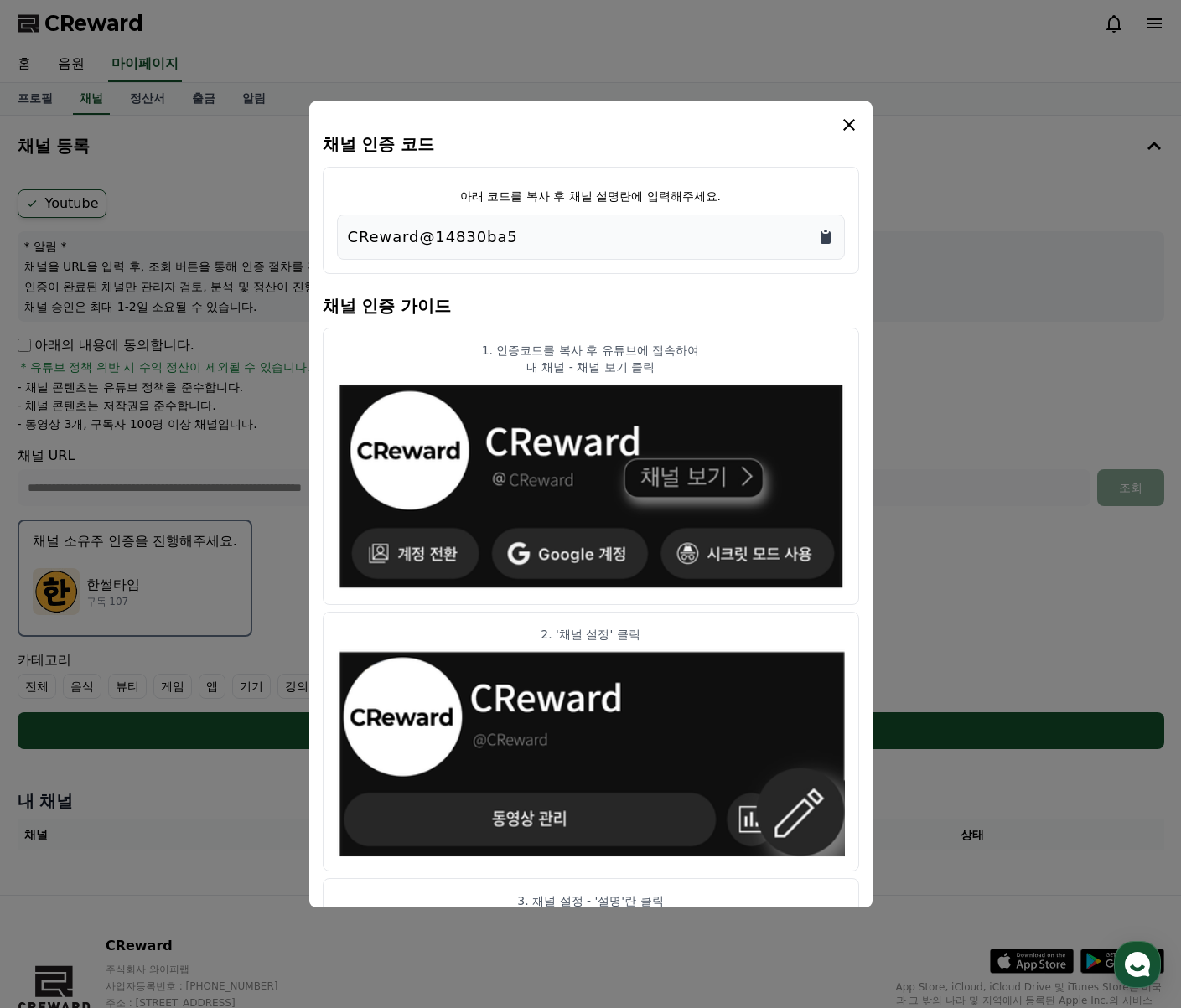
click at [832, 236] on icon "Copy to clipboard" at bounding box center [826, 236] width 17 height 17
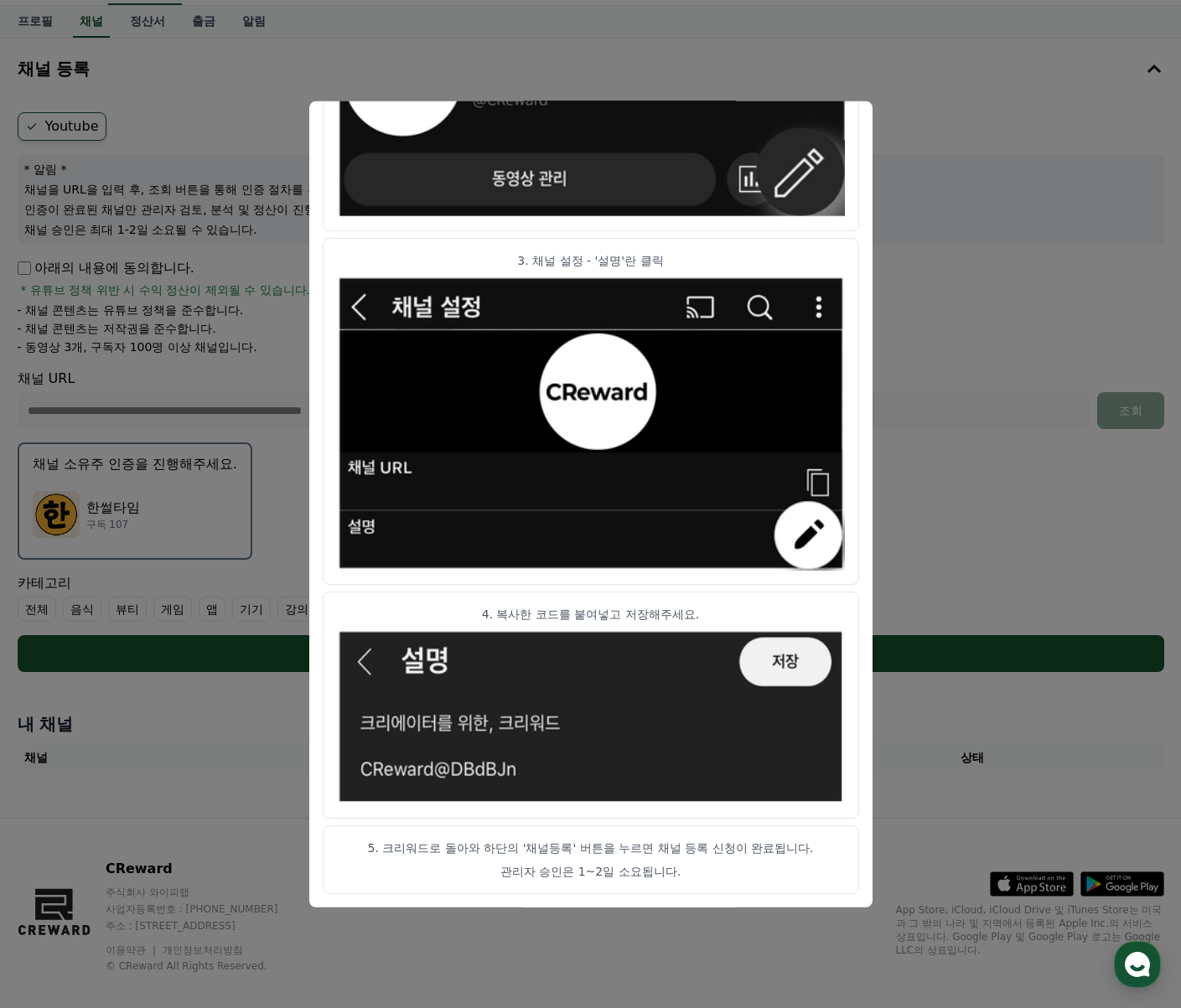
scroll to position [95, 0]
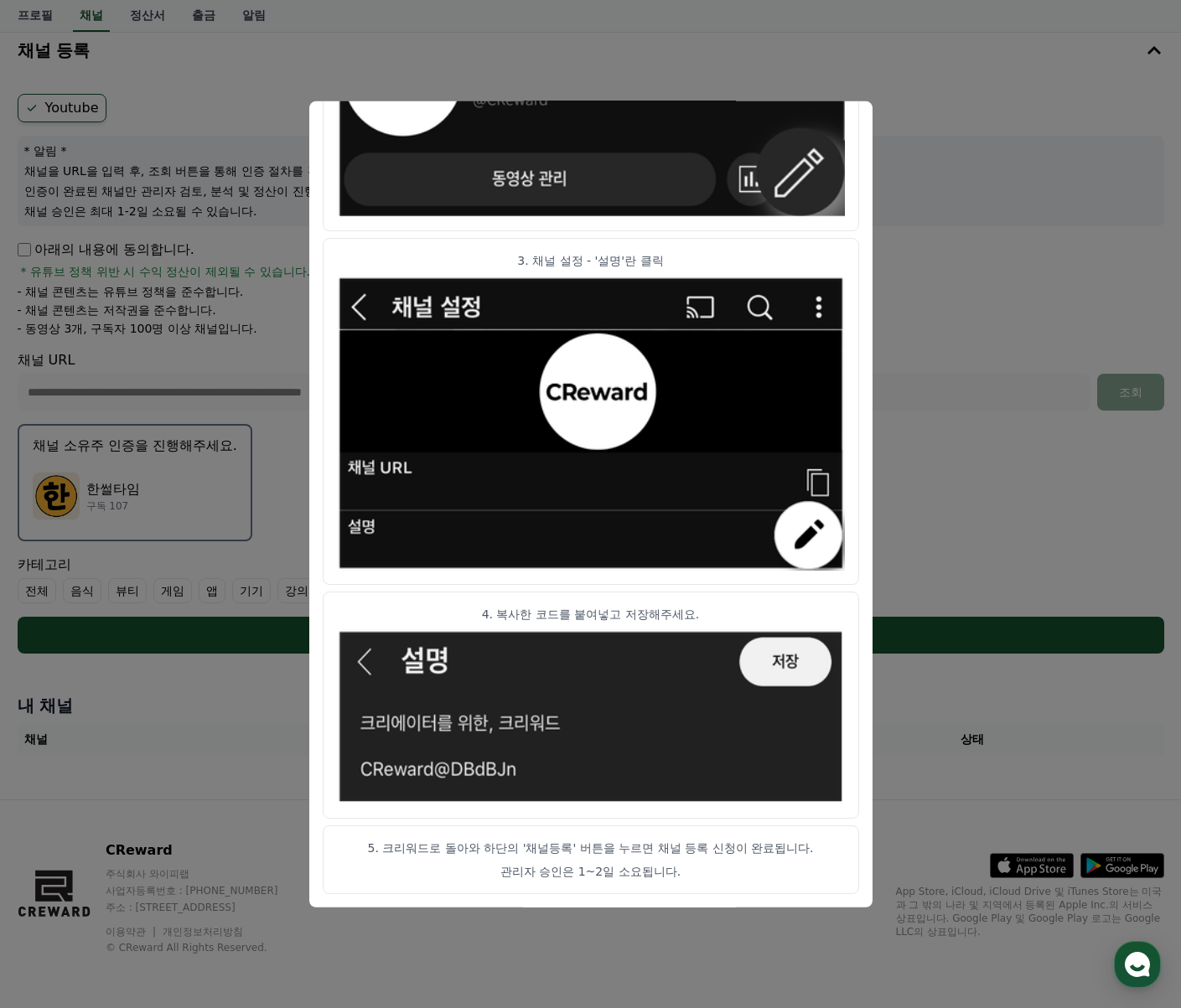
click at [934, 127] on button "close modal" at bounding box center [590, 504] width 1181 height 1008
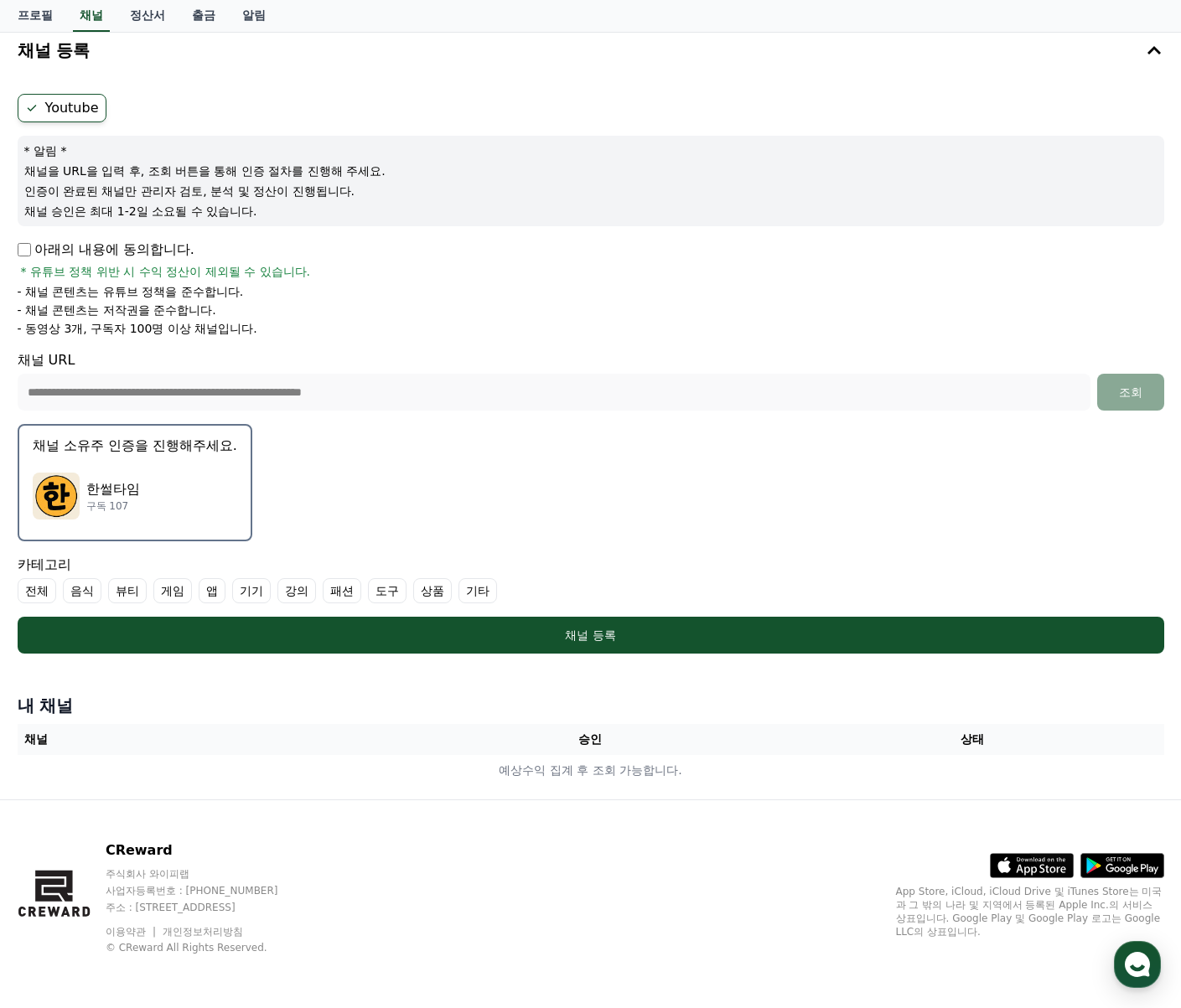
click at [488, 595] on label "기타" at bounding box center [477, 590] width 38 height 25
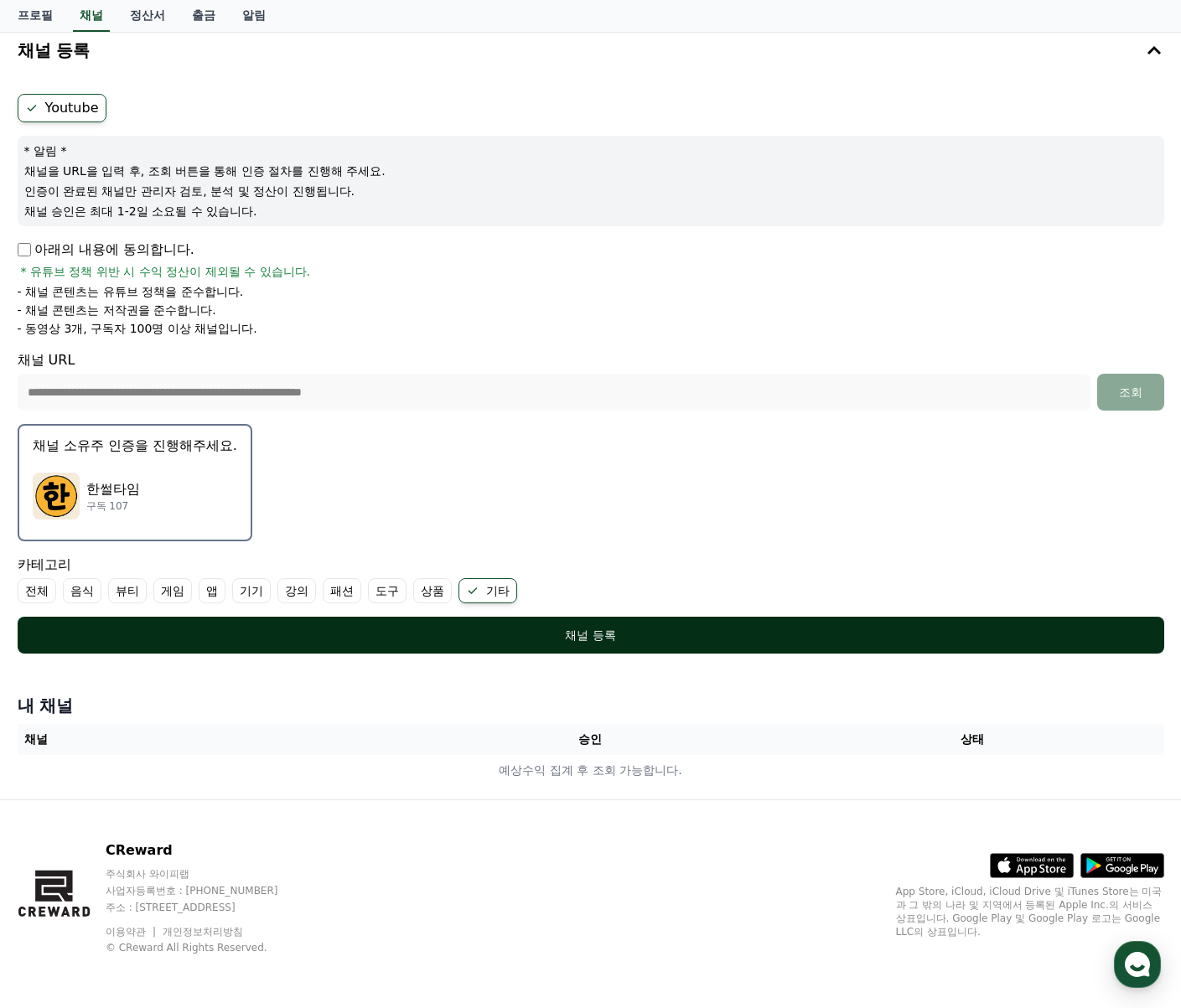
click at [590, 626] on button "채널 등록" at bounding box center [591, 635] width 1147 height 37
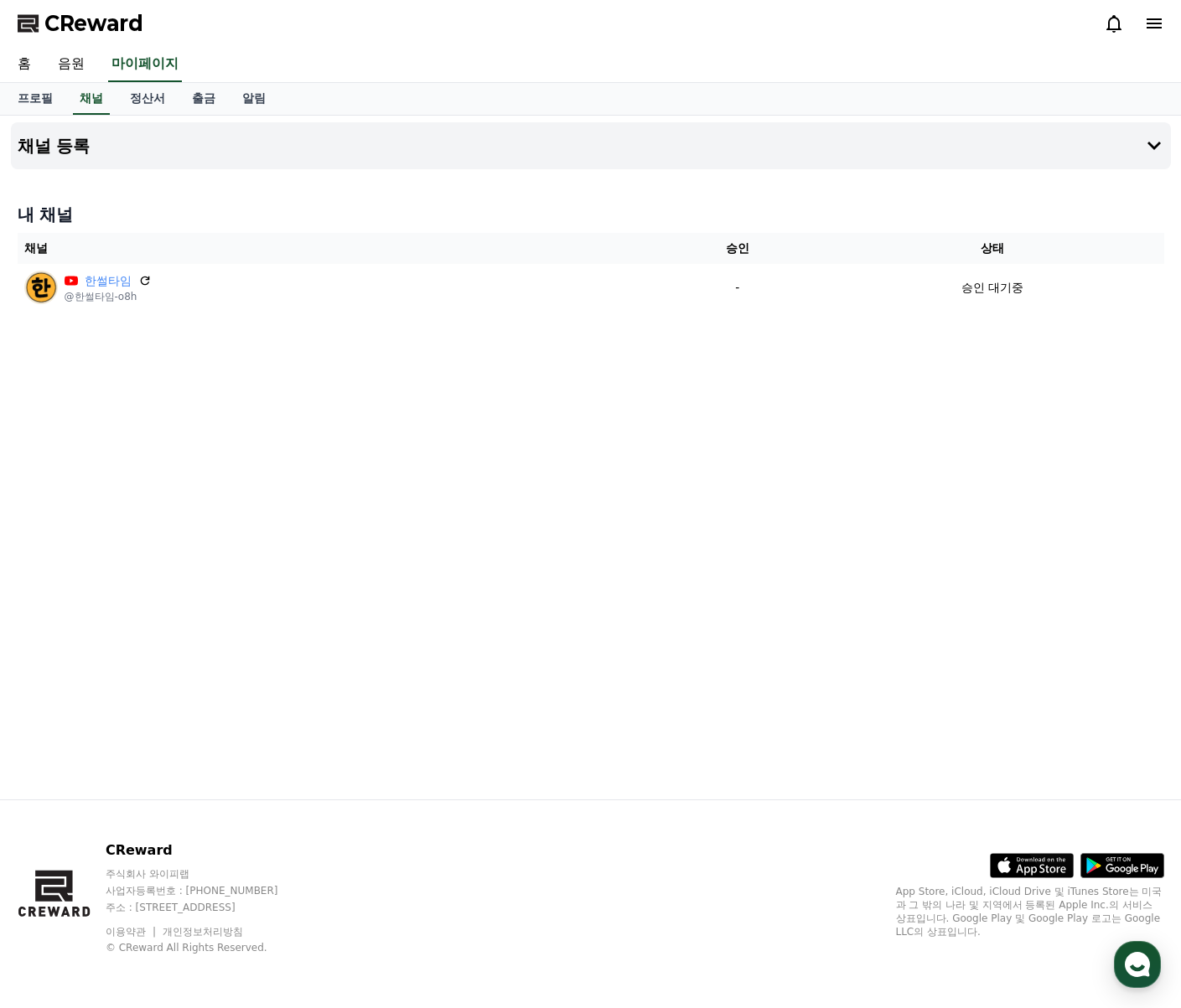
click at [276, 421] on div "채널 등록 내 채널 채널 승인 상태 한썰타임 @한썰타임-o8h - 승인 대기중" at bounding box center [591, 458] width 1174 height 684
click at [51, 144] on h4 "채널 등록" at bounding box center [54, 145] width 73 height 19
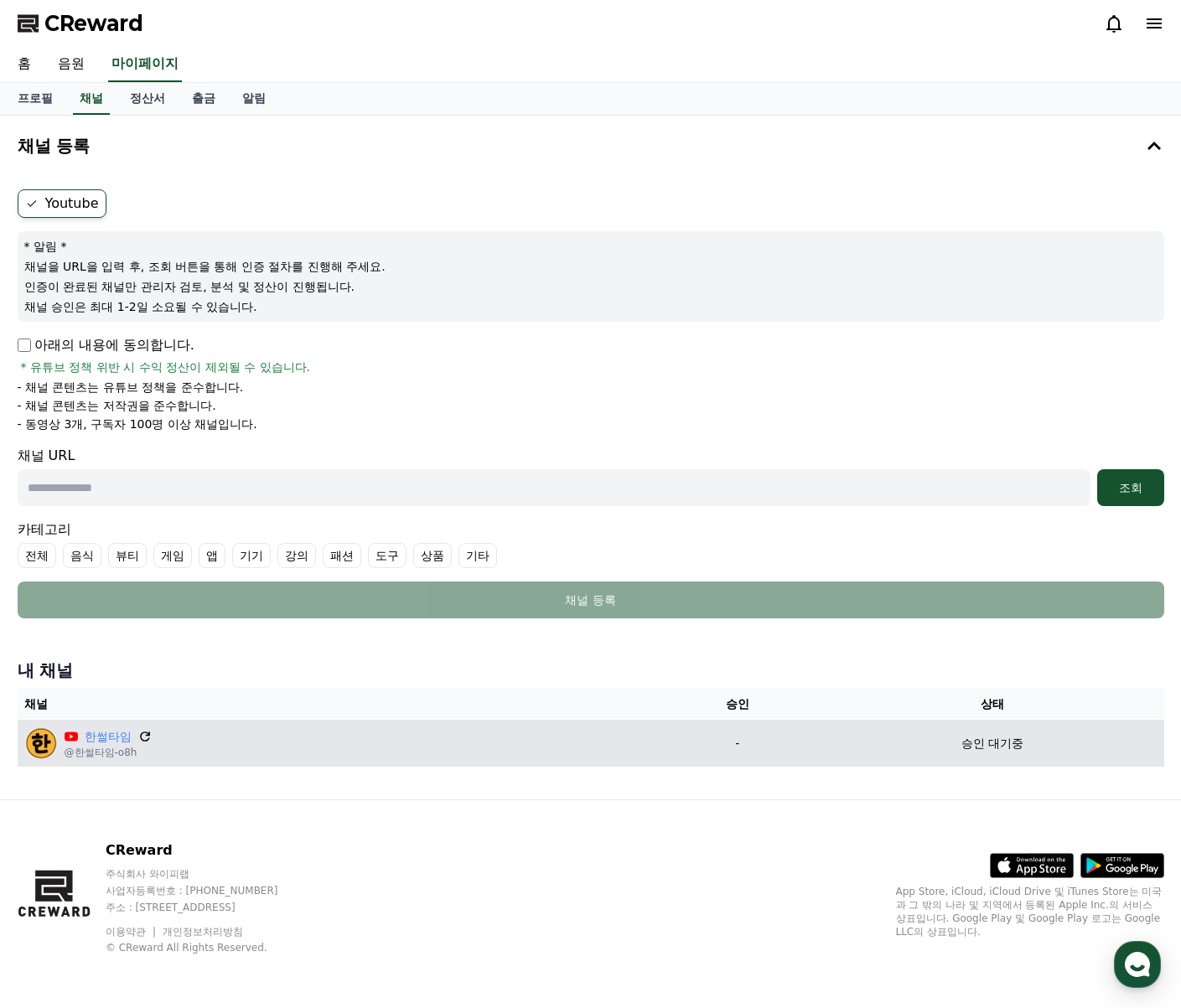
click at [150, 736] on icon at bounding box center [144, 736] width 15 height 15
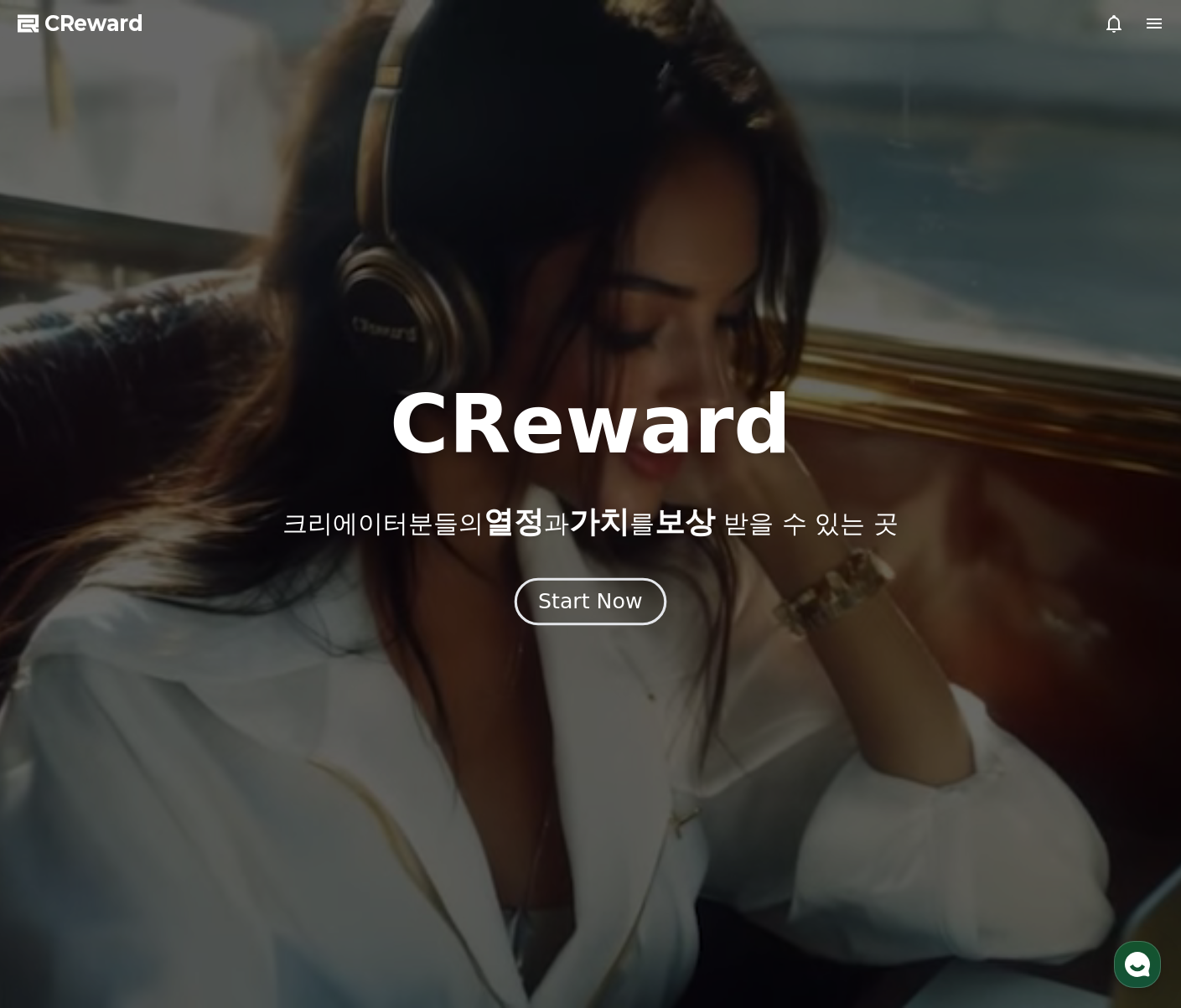
click at [600, 597] on div "Start Now" at bounding box center [590, 602] width 104 height 28
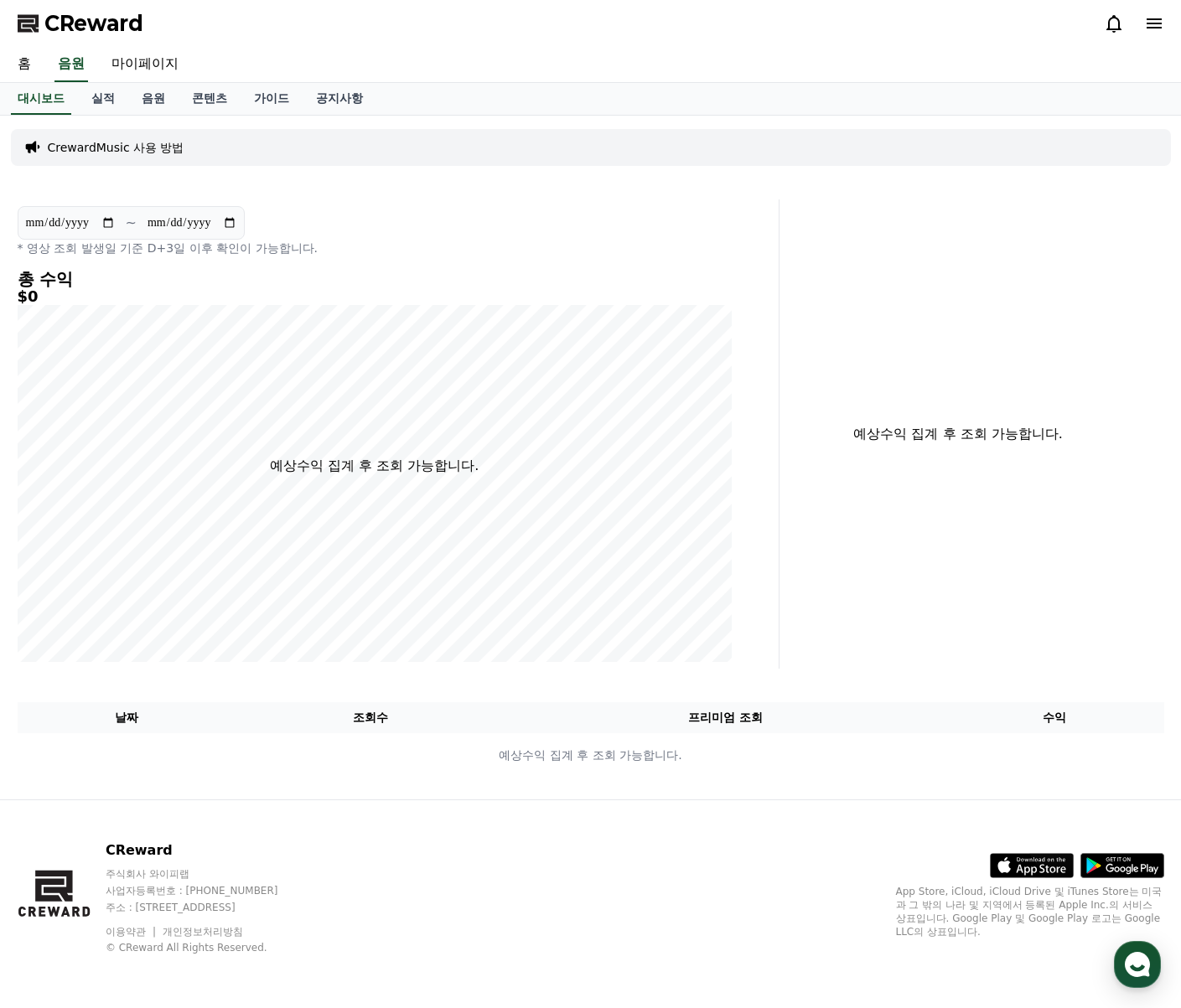
click at [1151, 22] on icon at bounding box center [1154, 23] width 20 height 20
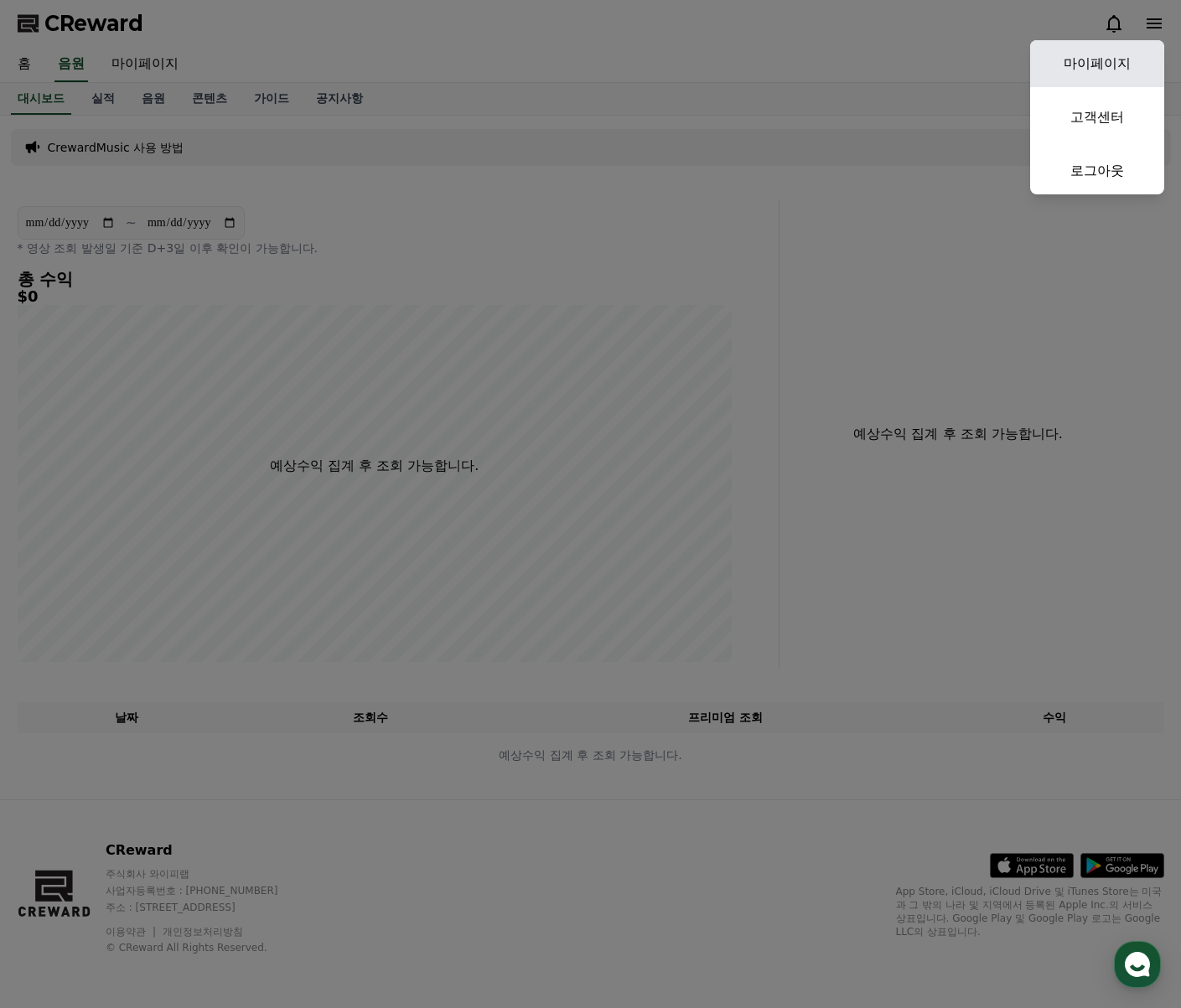
click at [1111, 50] on link "마이페이지" at bounding box center [1097, 63] width 134 height 47
select select "**********"
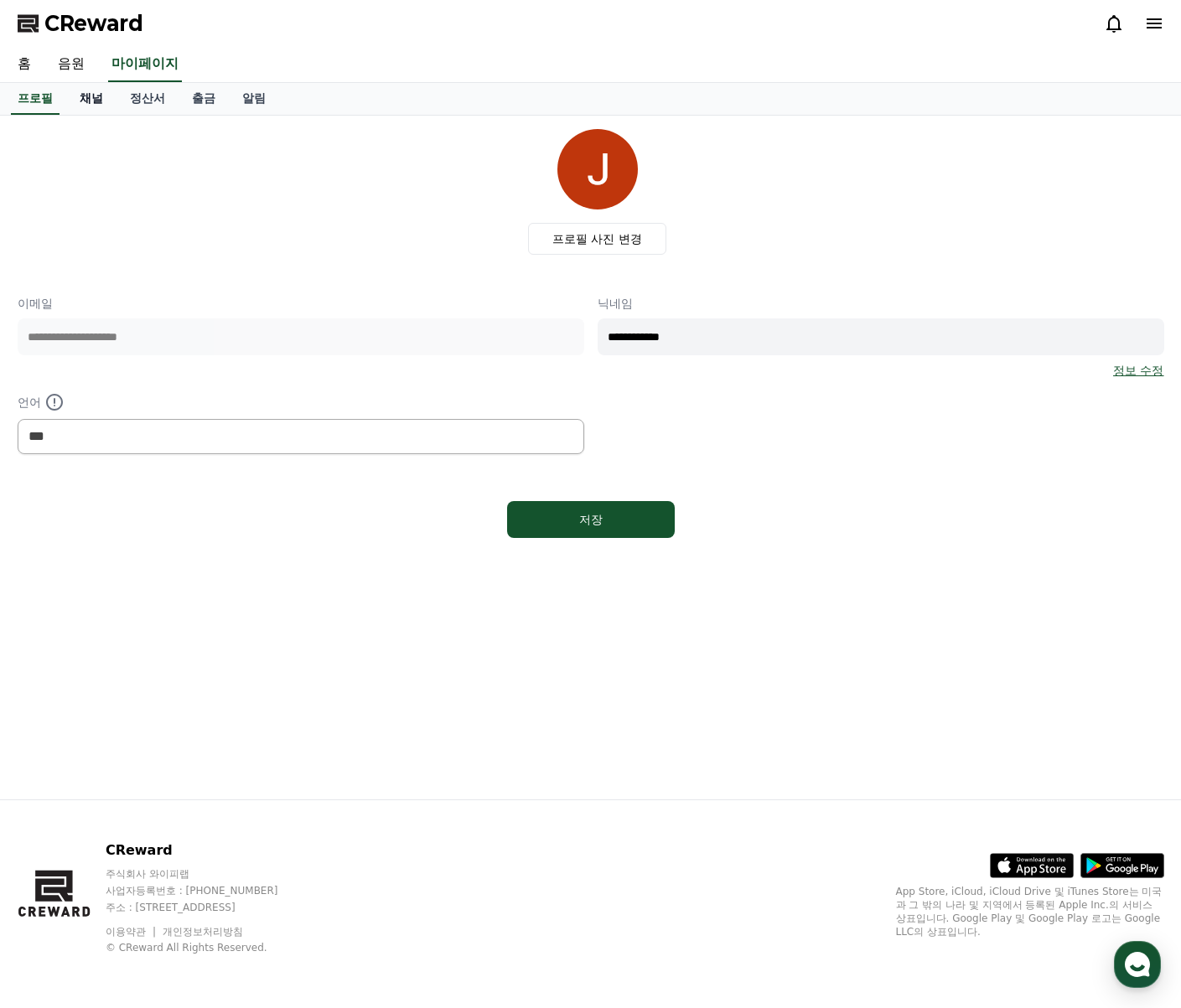
click at [110, 102] on link "채널" at bounding box center [91, 99] width 50 height 32
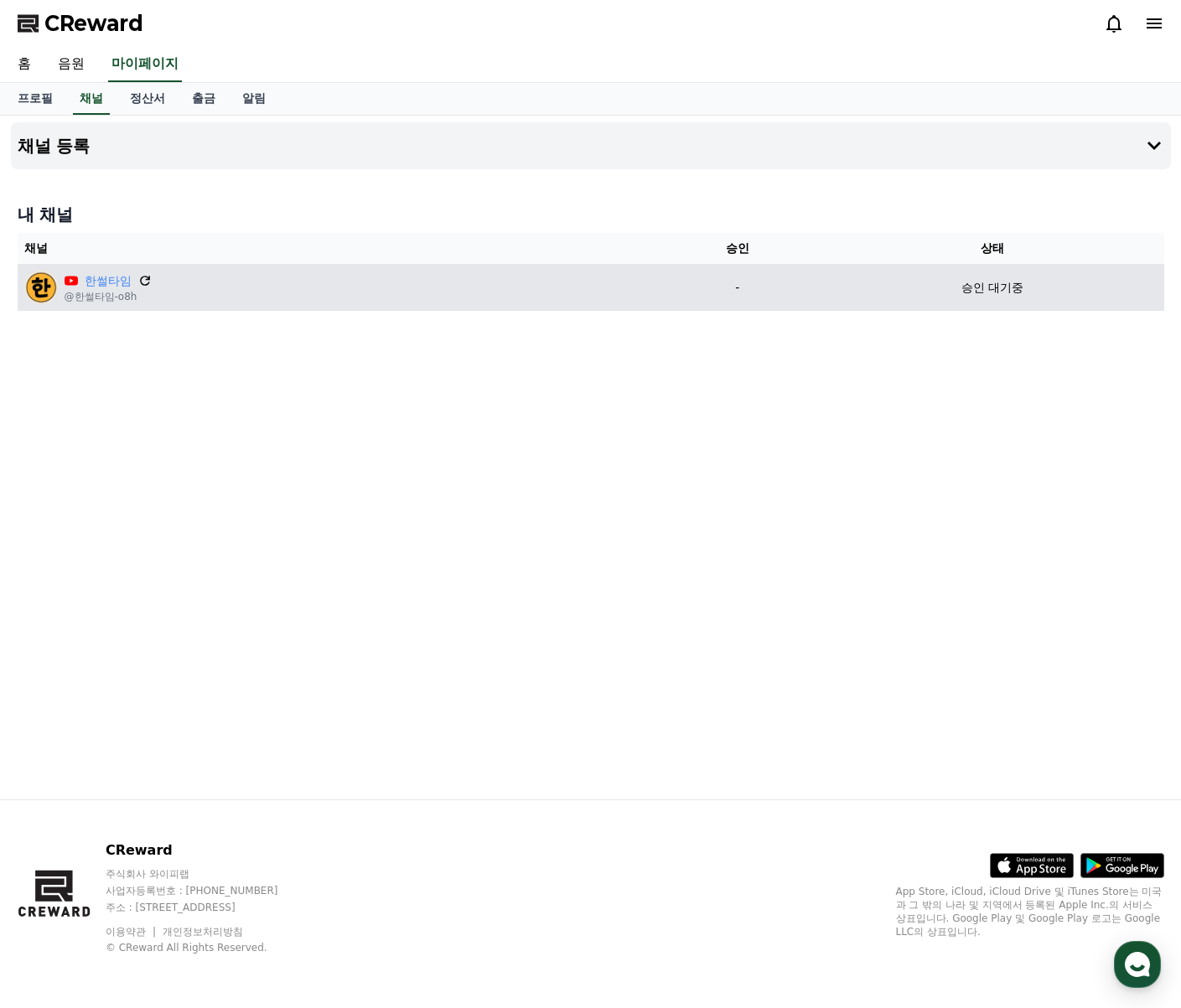
click at [141, 282] on icon at bounding box center [144, 280] width 10 height 10
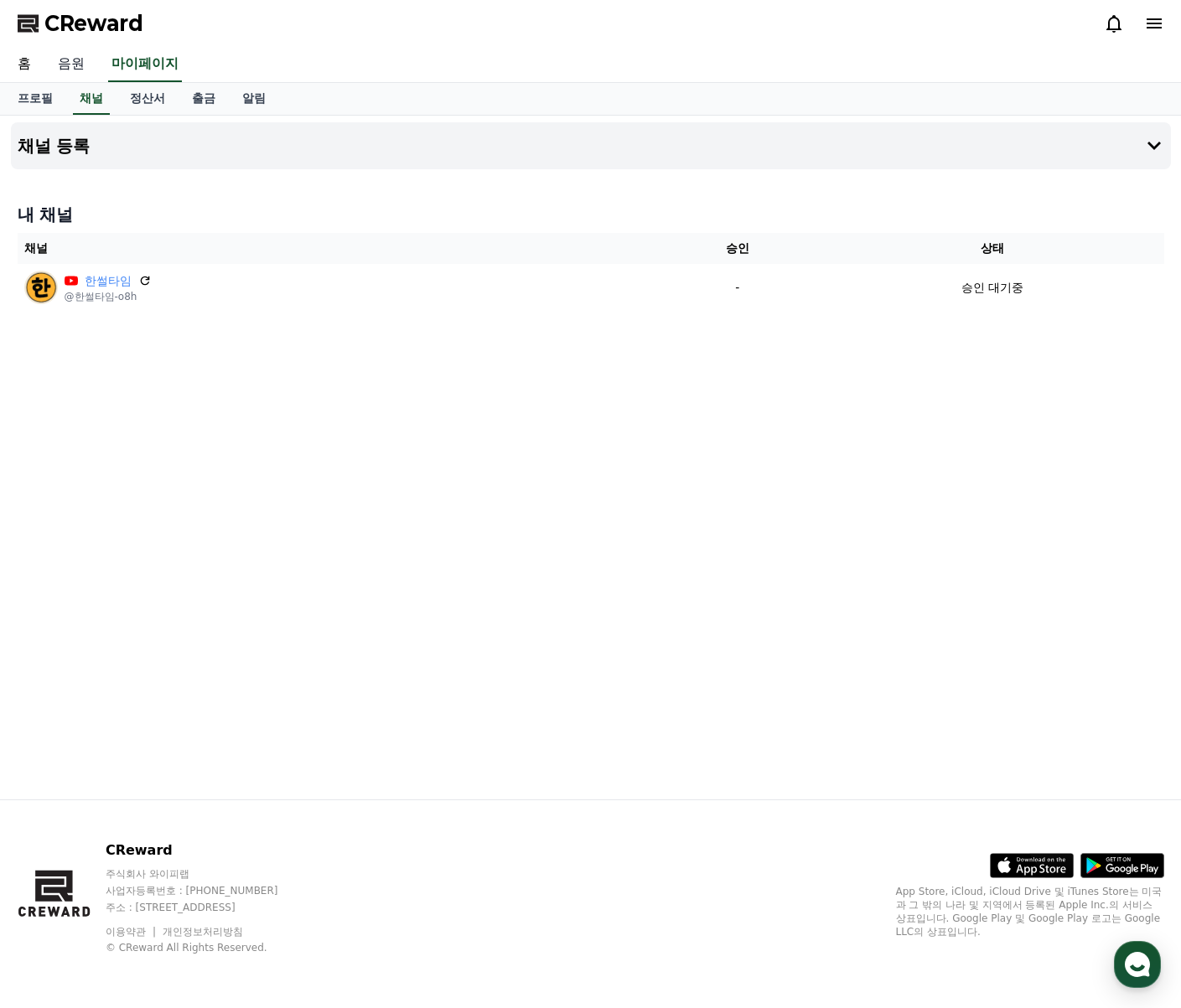
click at [81, 62] on link "음원" at bounding box center [71, 65] width 53 height 36
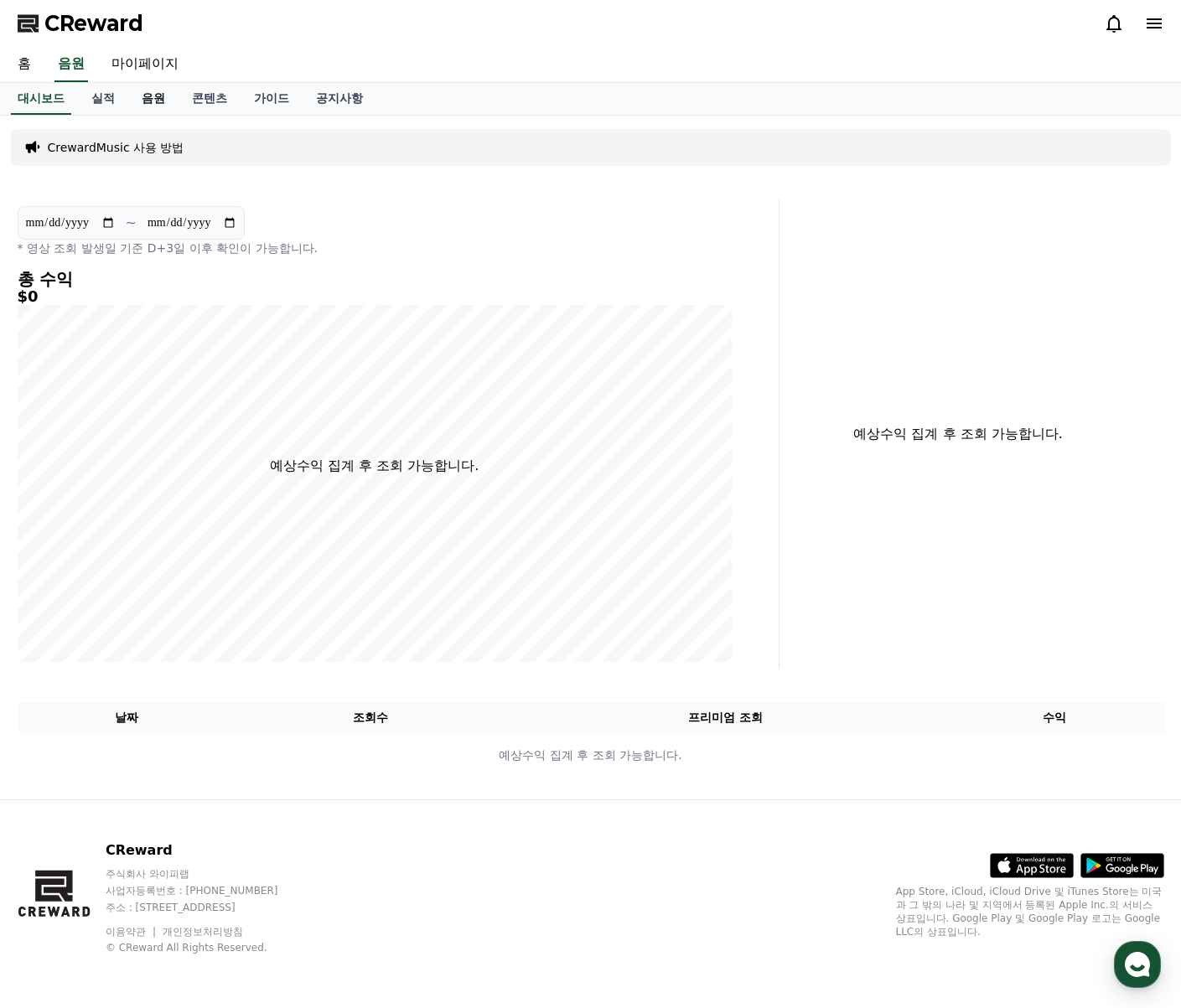
click at [151, 107] on link "음원" at bounding box center [153, 99] width 50 height 32
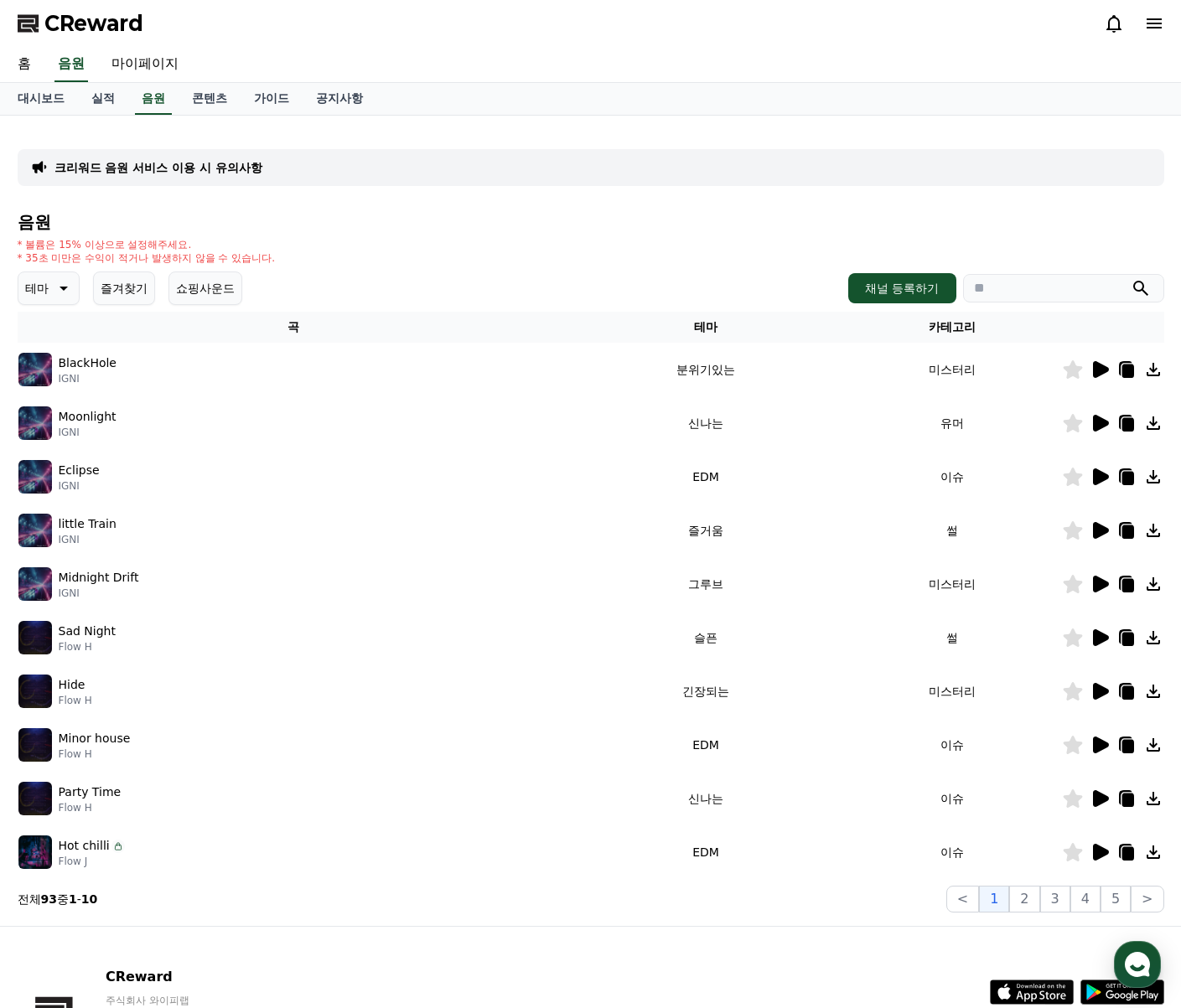
click at [69, 293] on icon at bounding box center [61, 289] width 20 height 20
click at [420, 209] on div "크리워드 음원 서비스 이용 시 유의사항 음원 * 볼륨은 15% 이상으로 설정해주세요. * 35초 미만은 수익이 적거나 발생하지 않을 수 있습니…" at bounding box center [591, 521] width 1147 height 784
click at [131, 63] on link "마이페이지" at bounding box center [144, 65] width 94 height 36
select select "**********"
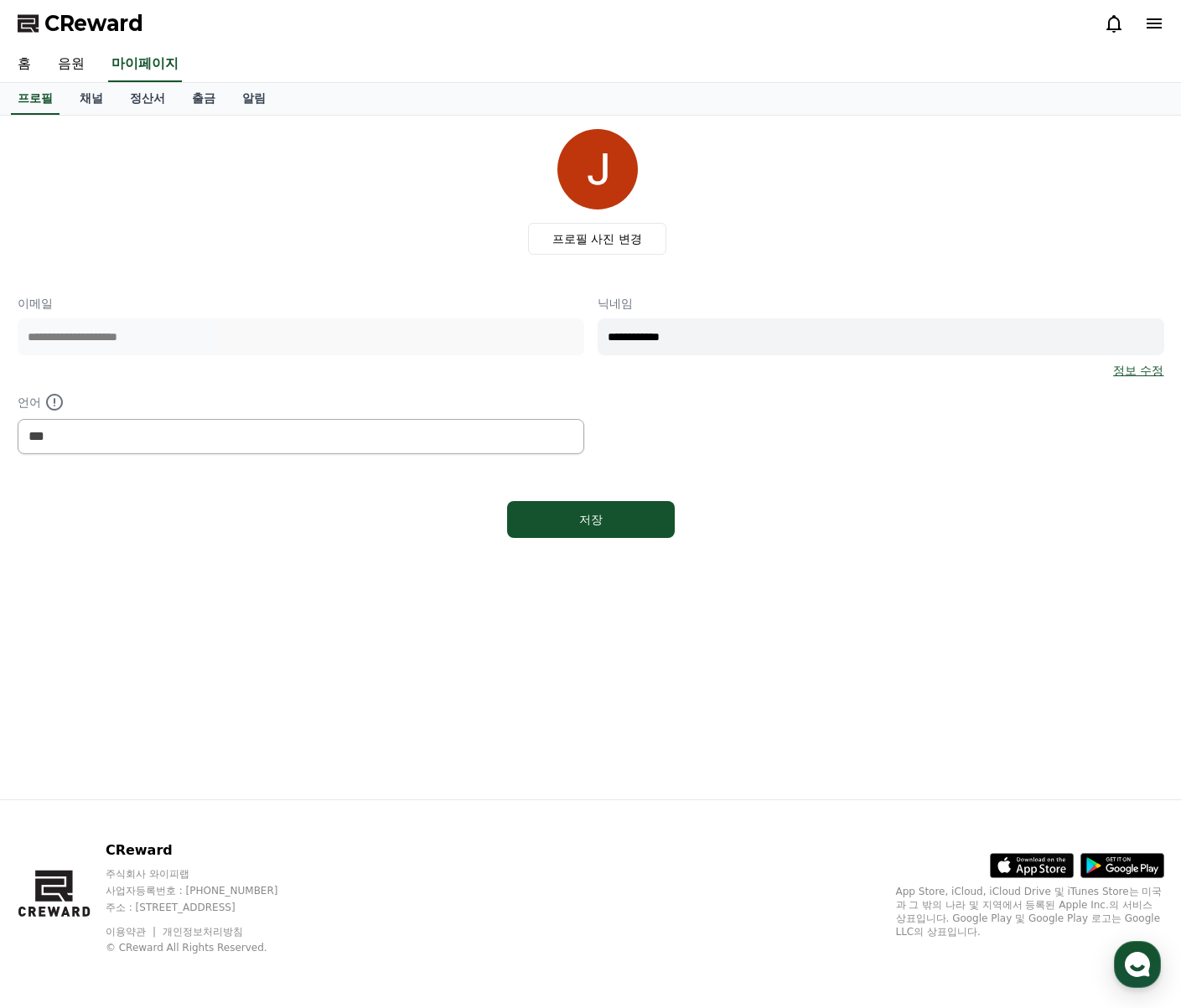
click at [535, 333] on div "**********" at bounding box center [591, 374] width 1147 height 159
click at [616, 338] on input "****" at bounding box center [881, 337] width 566 height 37
type input "*****"
click at [594, 513] on div "저장" at bounding box center [590, 519] width 101 height 17
select select "**********"
